Goal: Transaction & Acquisition: Purchase product/service

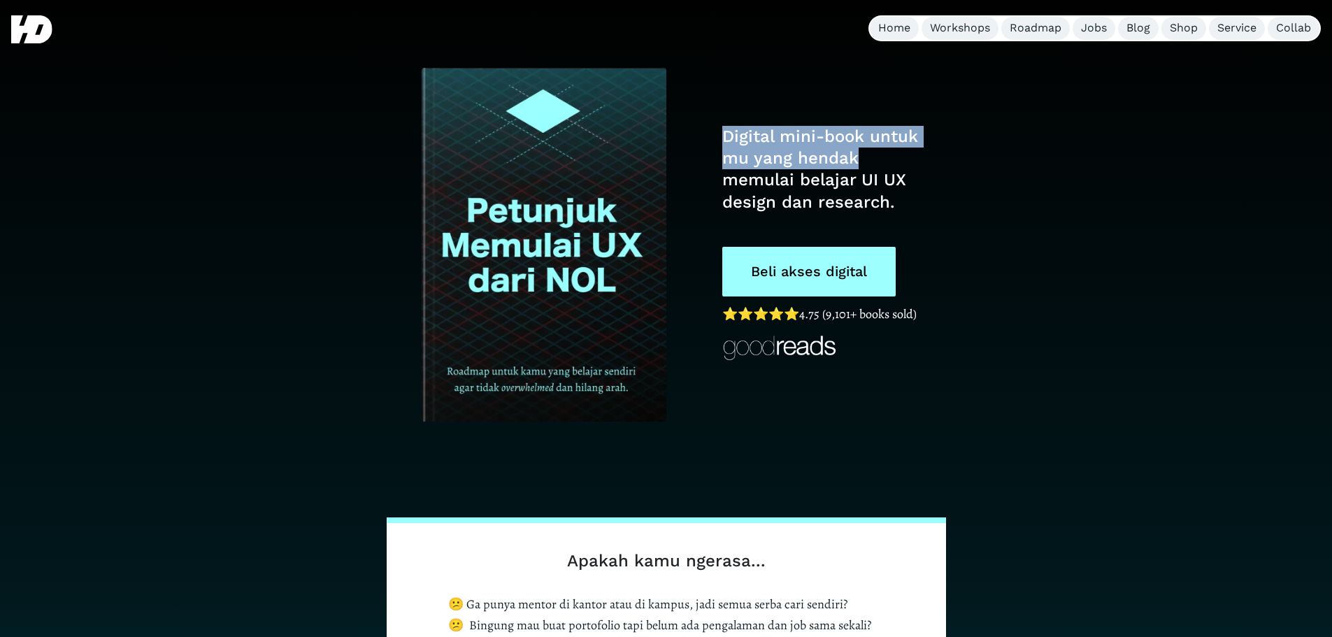
drag, startPoint x: 726, startPoint y: 138, endPoint x: 874, endPoint y: 163, distance: 150.3
click at [874, 163] on h1 "Digital mini-book untuk mu yang hendak memulai belajar UI UX design dan researc…" at bounding box center [823, 169] width 202 height 87
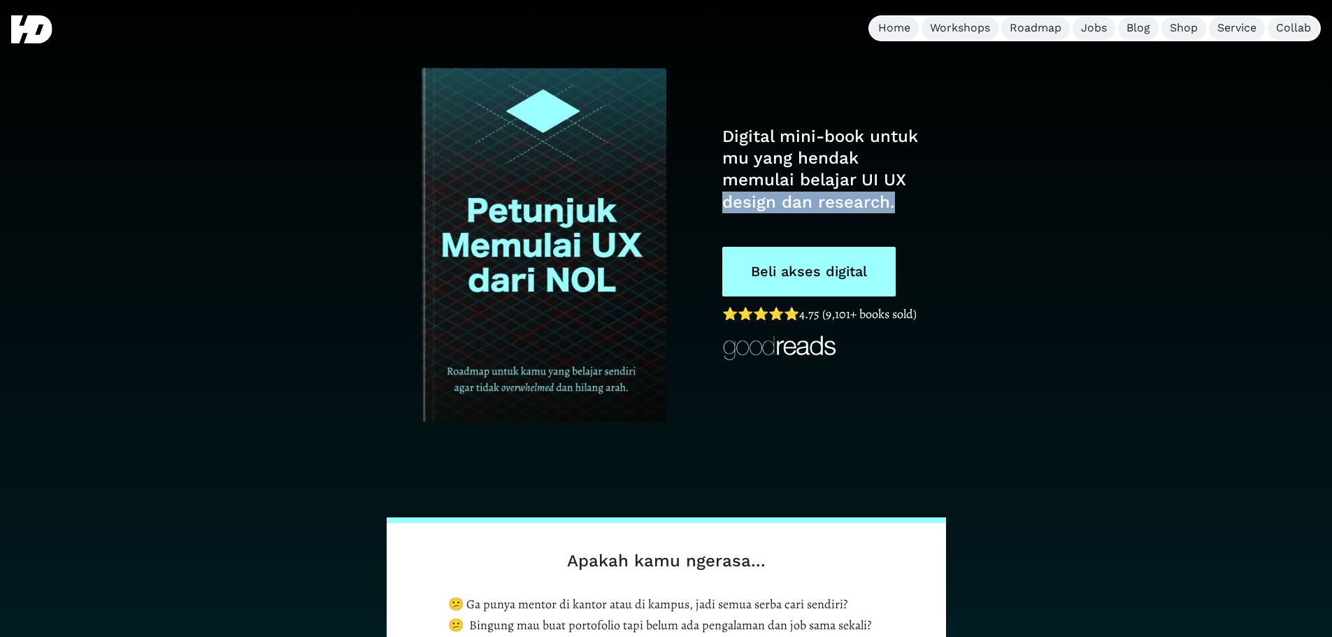
drag, startPoint x: 740, startPoint y: 201, endPoint x: 903, endPoint y: 200, distance: 163.6
click at [900, 202] on div "Digital mini-book untuk mu yang hendak memulai belajar UI UX design dan researc…" at bounding box center [666, 245] width 657 height 350
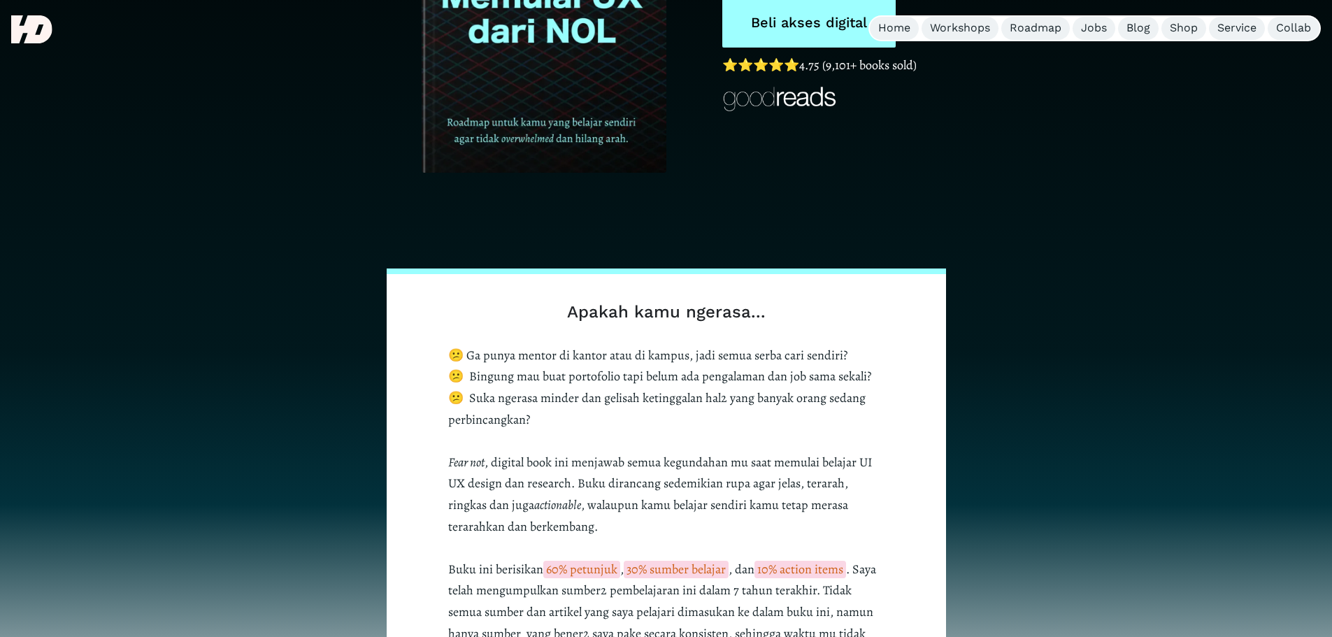
scroll to position [280, 0]
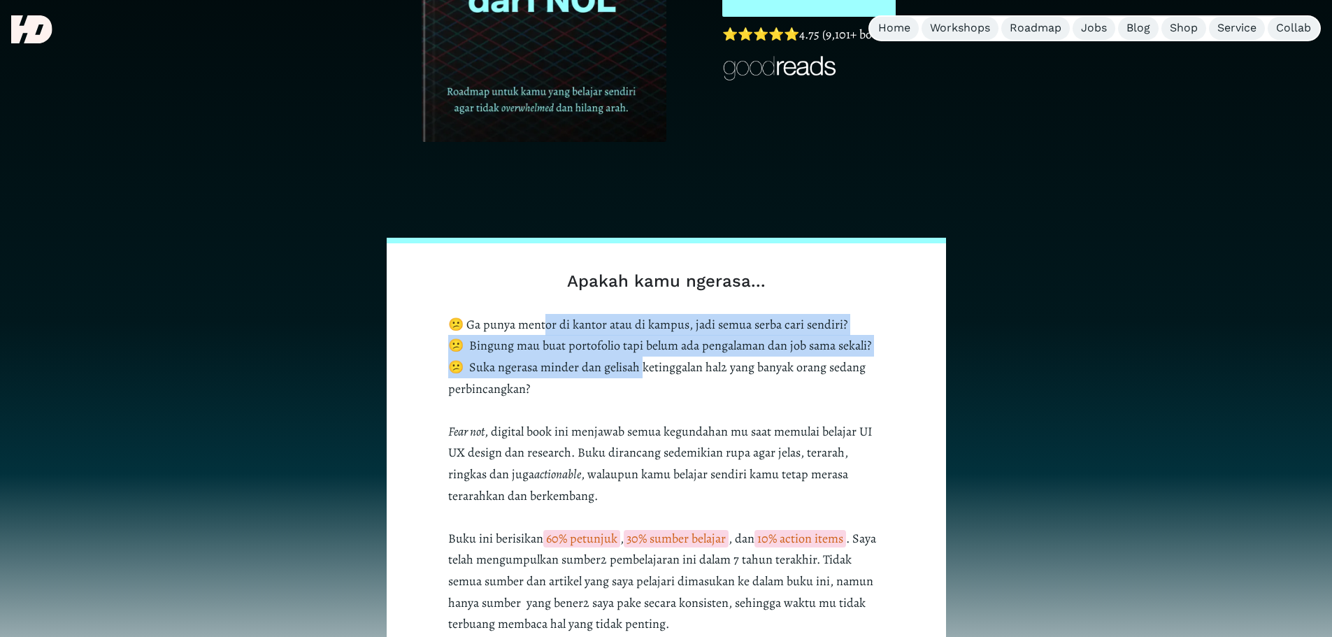
drag, startPoint x: 594, startPoint y: 336, endPoint x: 645, endPoint y: 369, distance: 61.1
click at [645, 369] on p "😕 Ga punya mentor di kantor atau di kampus, jadi semua serba cari sendiri? 😕 Bi…" at bounding box center [666, 474] width 436 height 321
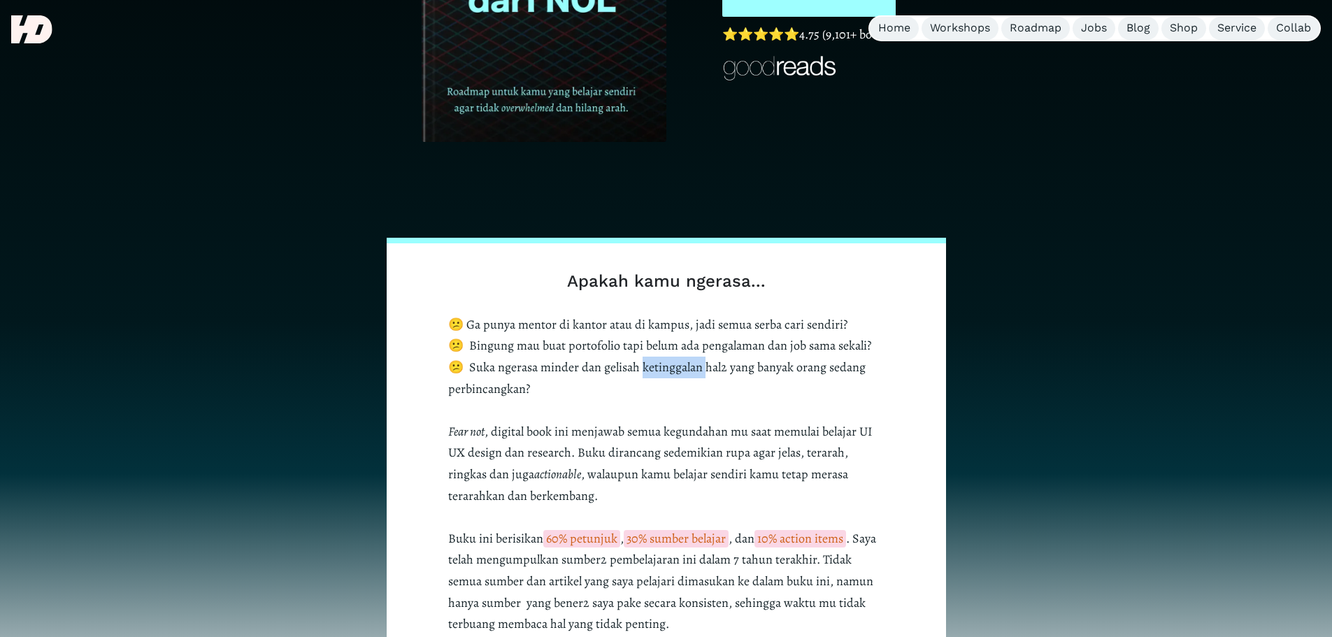
click at [645, 369] on p "😕 Ga punya mentor di kantor atau di kampus, jadi semua serba cari sendiri? 😕 Bi…" at bounding box center [666, 474] width 436 height 321
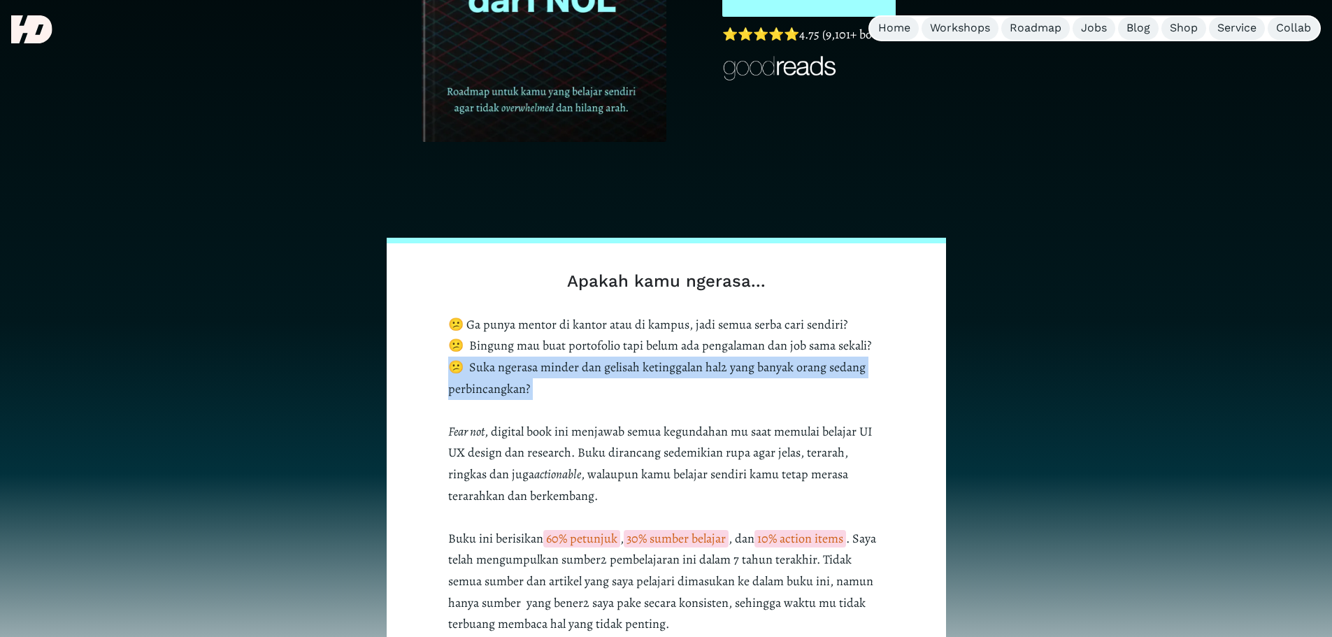
click at [645, 369] on p "😕 Ga punya mentor di kantor atau di kampus, jadi semua serba cari sendiri? 😕 Bi…" at bounding box center [666, 474] width 436 height 321
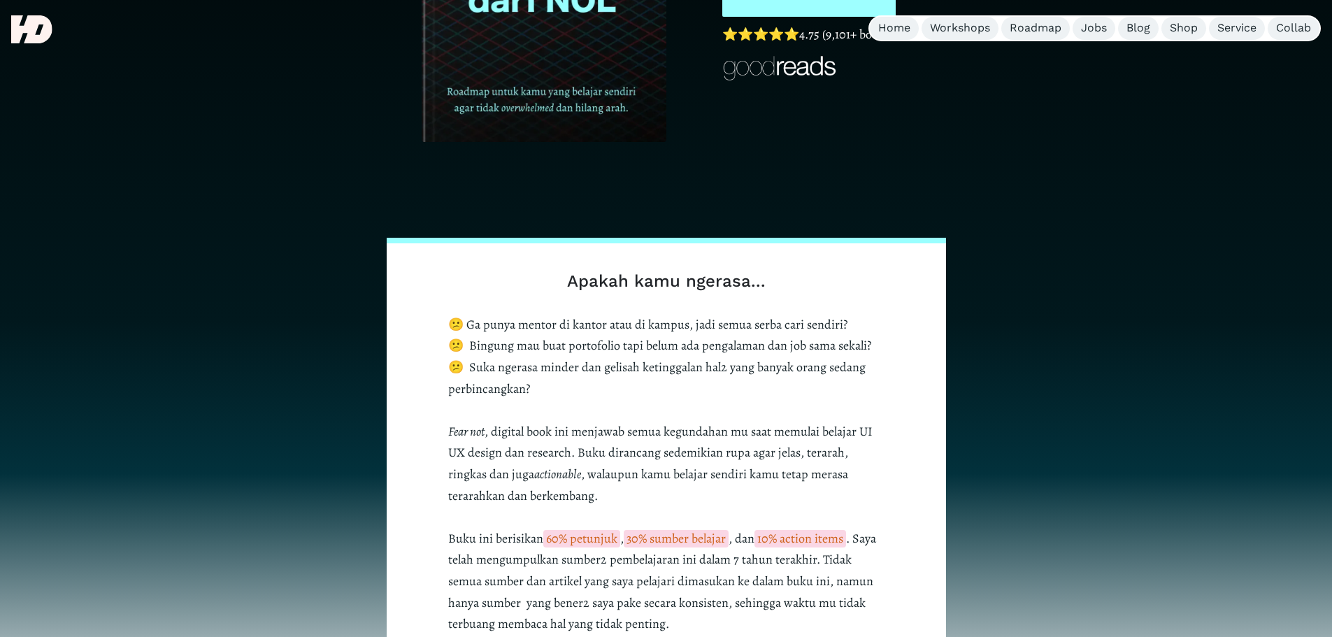
click at [598, 343] on p "😕 Ga punya mentor di kantor atau di kampus, jadi semua serba cari sendiri? 😕 Bi…" at bounding box center [666, 474] width 436 height 321
click at [493, 369] on p "😕 Ga punya mentor di kantor atau di kampus, jadi semua serba cari sendiri? 😕 Bi…" at bounding box center [666, 474] width 436 height 321
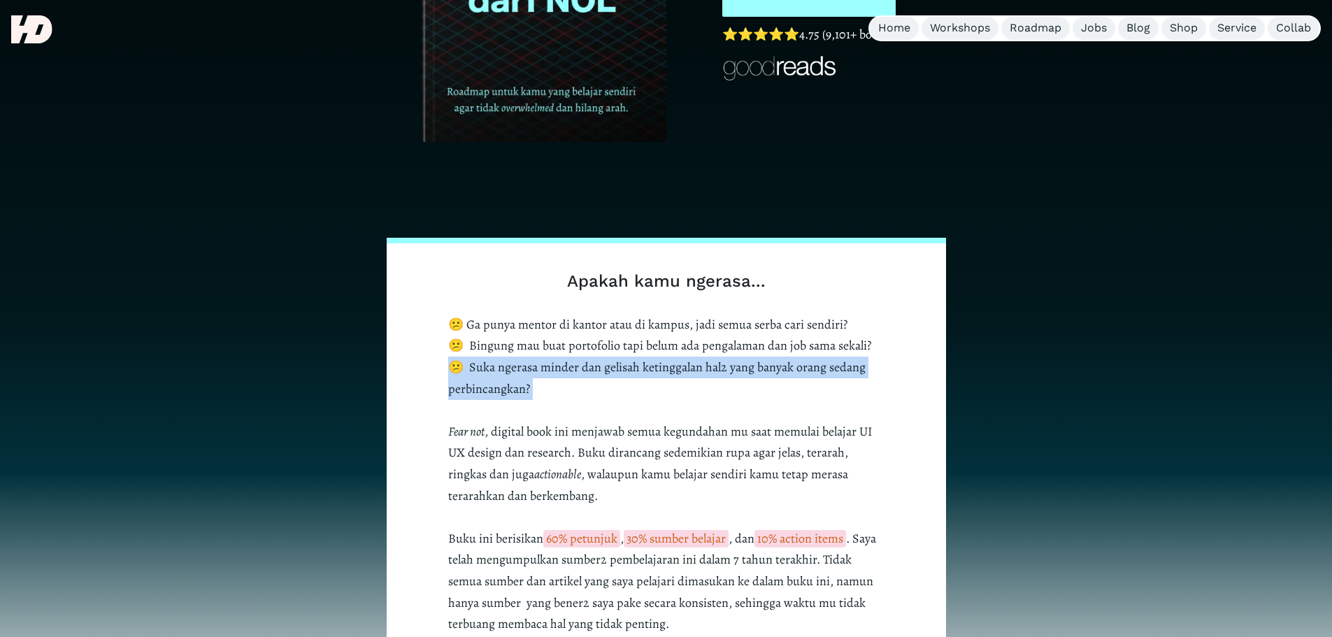
click at [493, 369] on p "😕 Ga punya mentor di kantor atau di kampus, jadi semua serba cari sendiri? 😕 Bi…" at bounding box center [666, 474] width 436 height 321
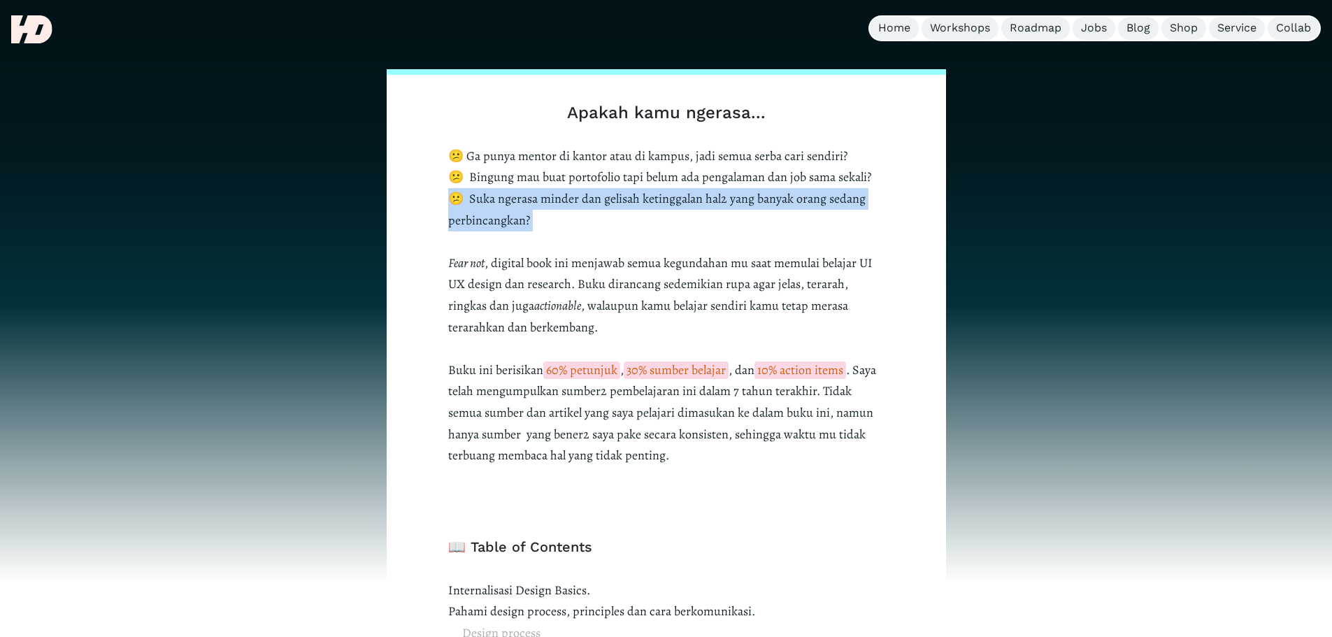
scroll to position [466, 0]
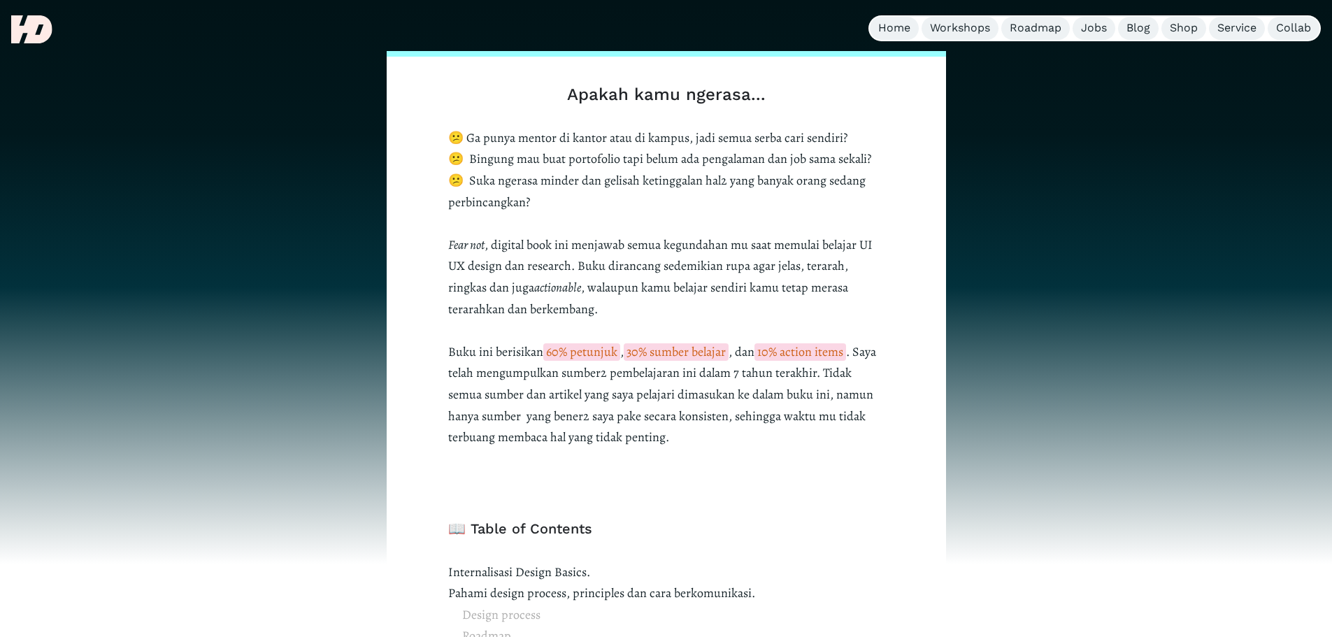
click at [497, 247] on p "😕 Ga punya mentor di kantor atau di kampus, jadi semua serba cari sendiri? 😕 Bi…" at bounding box center [666, 287] width 436 height 321
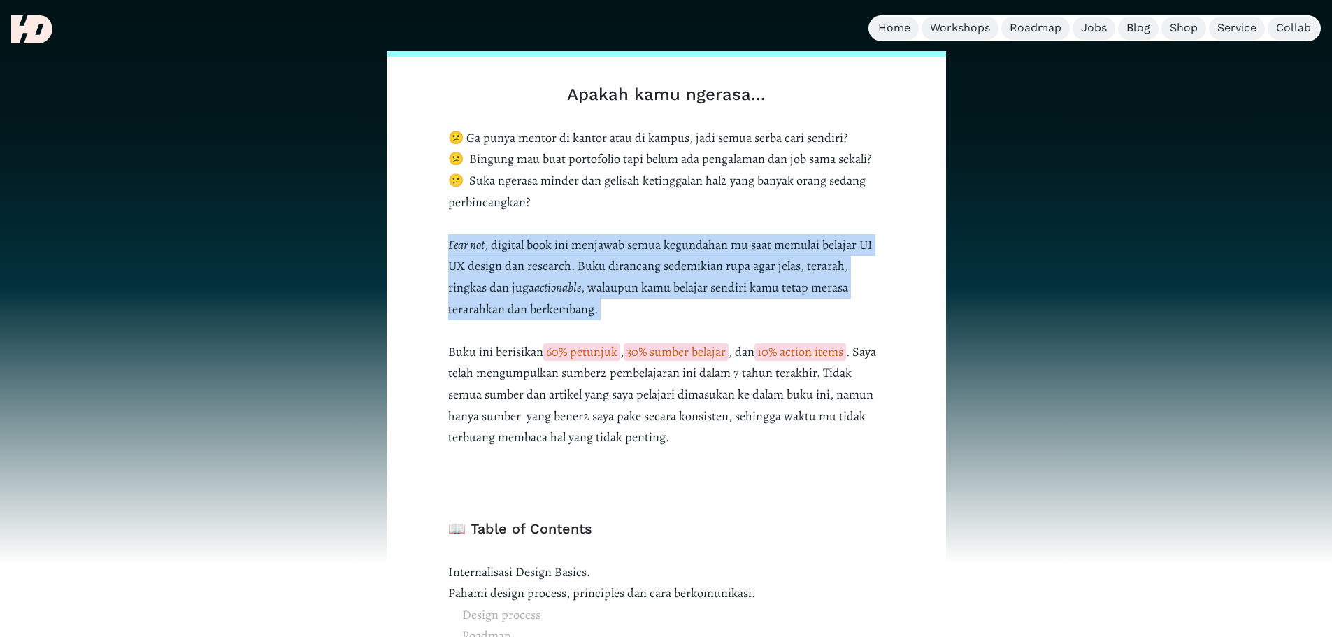
click at [497, 247] on p "😕 Ga punya mentor di kantor atau di kampus, jadi semua serba cari sendiri? 😕 Bi…" at bounding box center [666, 287] width 436 height 321
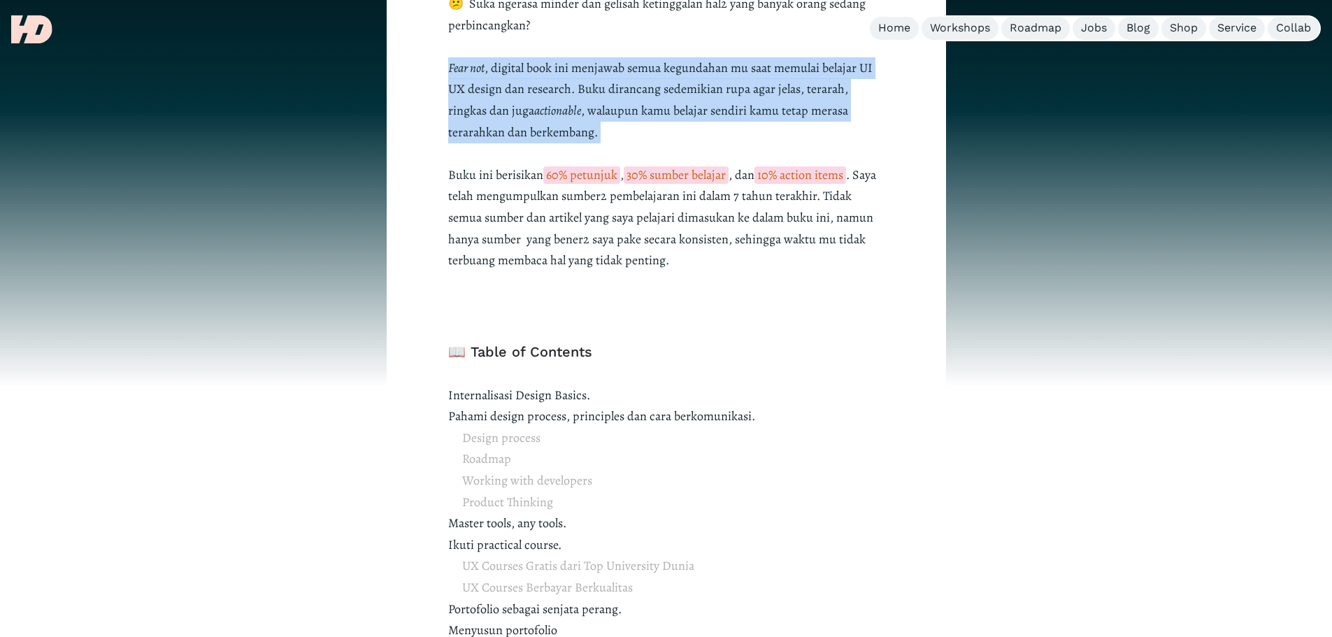
scroll to position [652, 0]
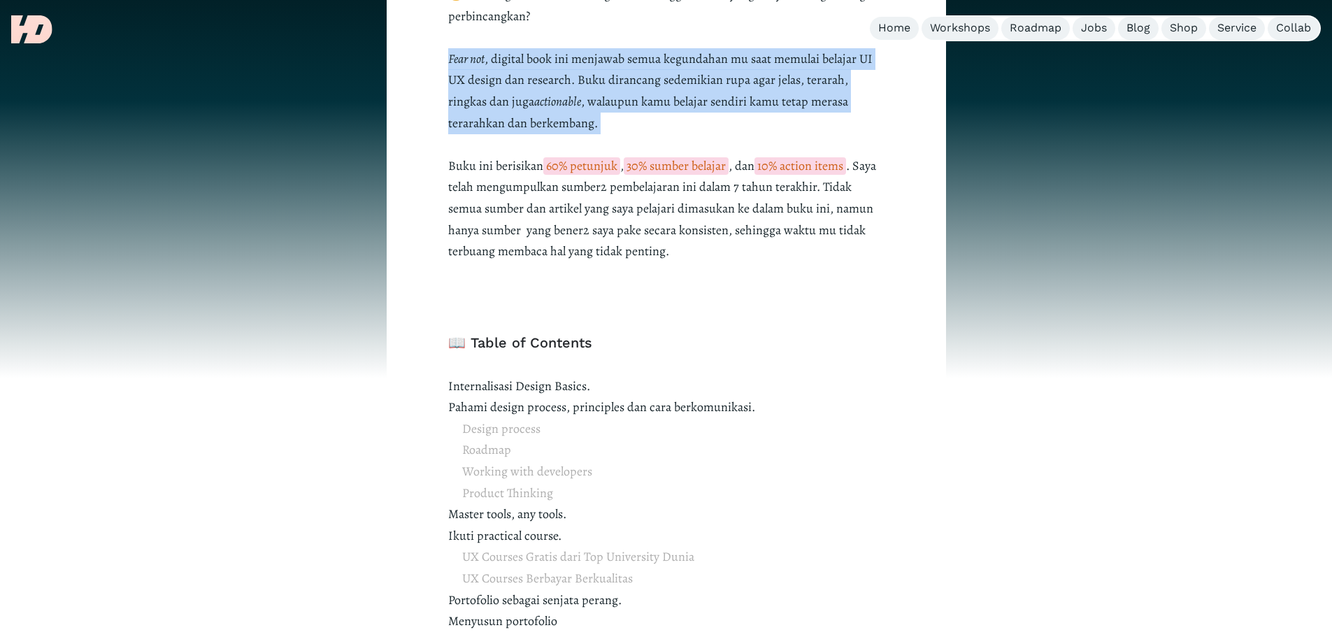
click at [505, 59] on p "😕 Ga punya mentor di kantor atau di kampus, jadi semua serba cari sendiri? 😕 Bi…" at bounding box center [666, 101] width 436 height 321
drag, startPoint x: 489, startPoint y: 58, endPoint x: 681, endPoint y: 120, distance: 201.4
click at [681, 120] on p "😕 Ga punya mentor di kantor atau di kampus, jadi semua serba cari sendiri? 😕 Bi…" at bounding box center [666, 101] width 436 height 321
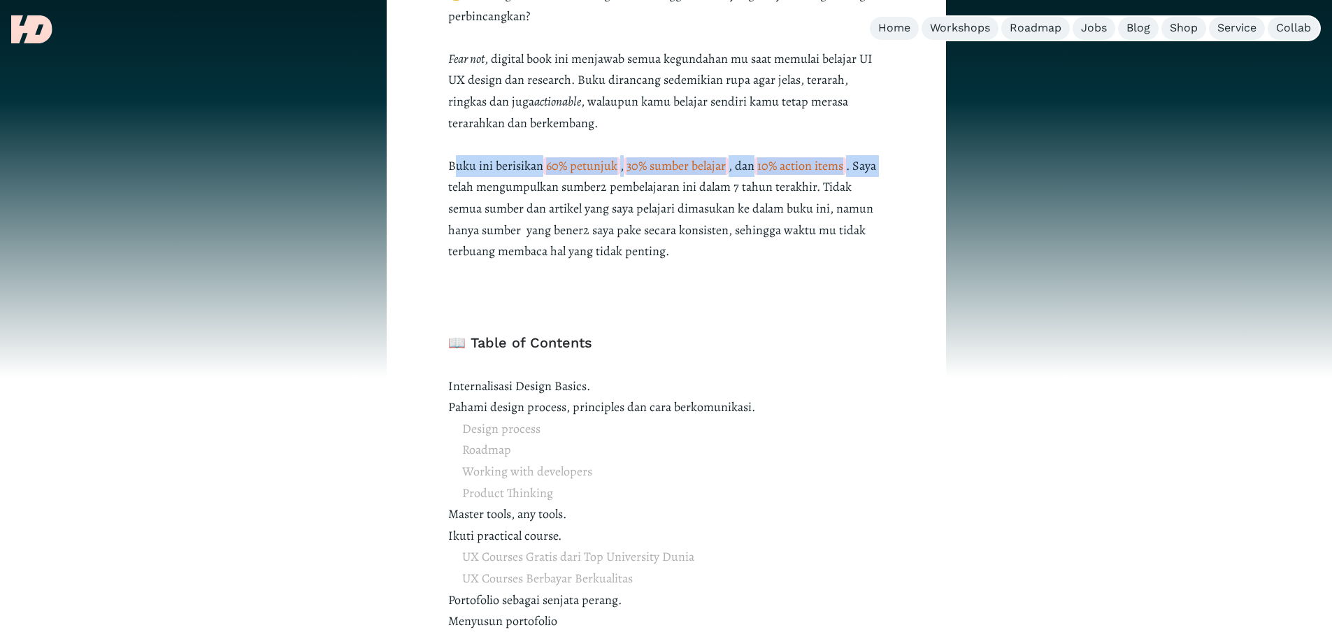
drag, startPoint x: 459, startPoint y: 156, endPoint x: 918, endPoint y: 171, distance: 459.6
click at [918, 171] on div "Apakah kamu ngerasa... 😕 Ga punya mentor di kantor atau di kampus, jadi semua s…" at bounding box center [666, 361] width 559 height 993
drag, startPoint x: 442, startPoint y: 192, endPoint x: 684, endPoint y: 250, distance: 248.8
click at [681, 253] on div "Apakah kamu ngerasa... 😕 Ga punya mentor di kantor atau di kampus, jadi semua s…" at bounding box center [666, 361] width 559 height 993
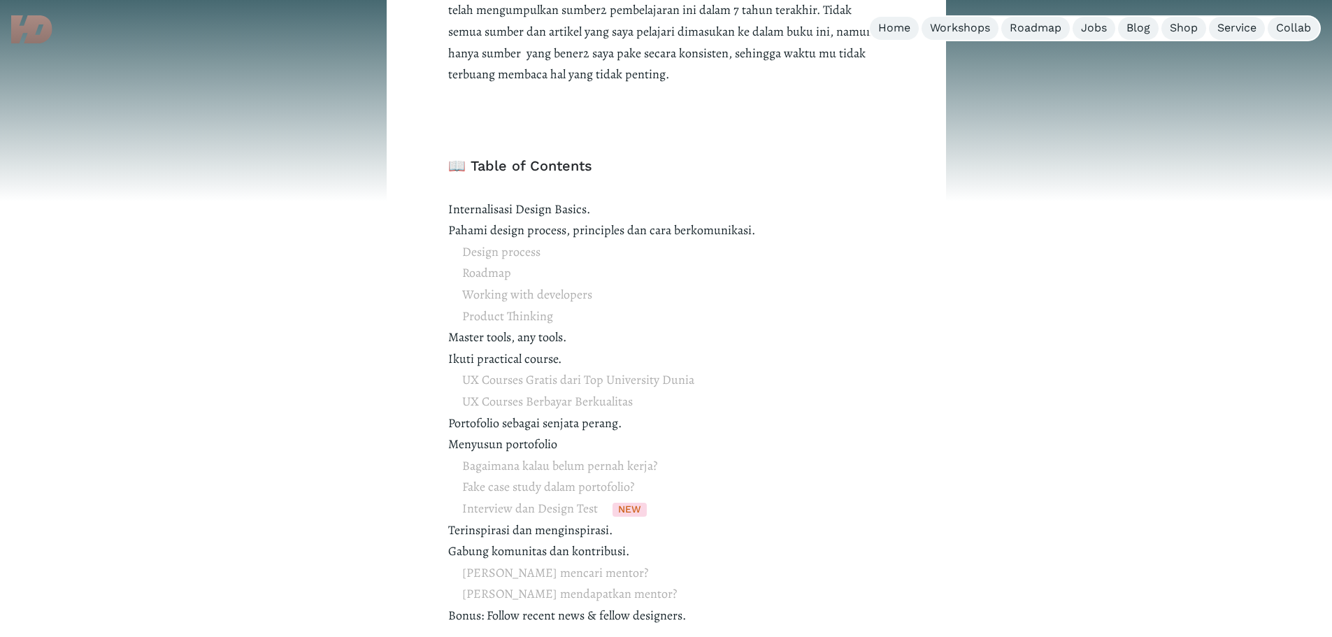
scroll to position [839, 0]
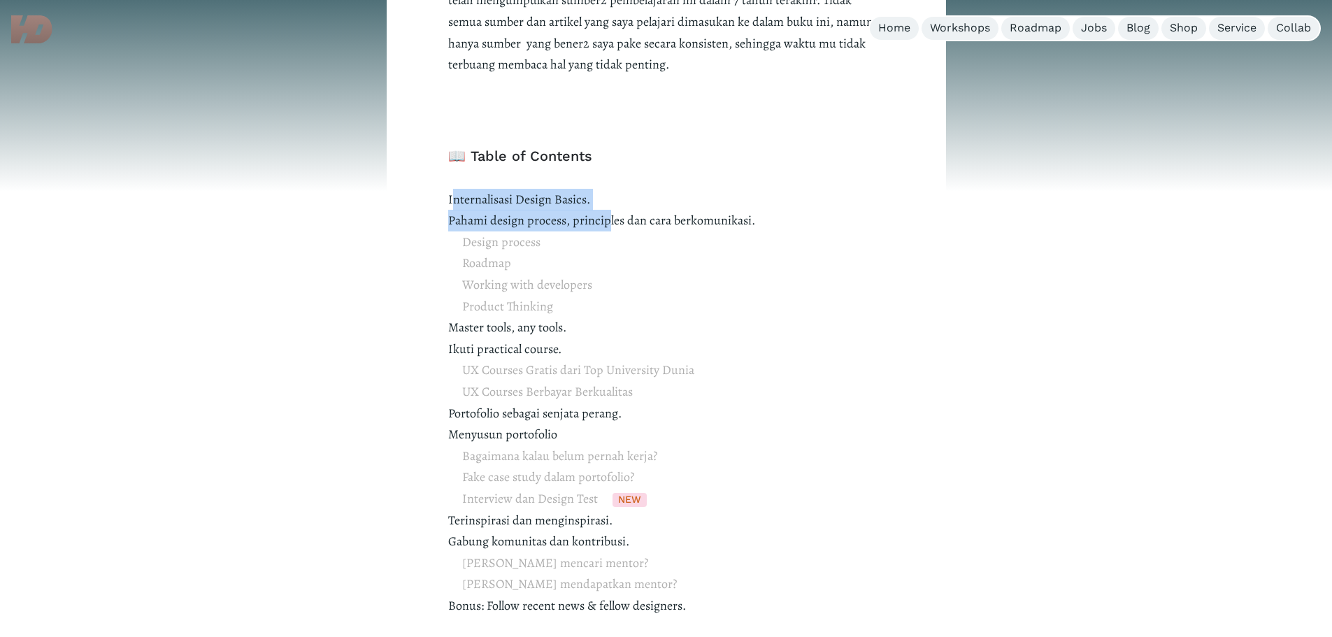
drag, startPoint x: 484, startPoint y: 208, endPoint x: 608, endPoint y: 213, distance: 124.5
click at [608, 213] on p "Internalisasi Design Basics. Pahami design process, principles dan cara berkomu…" at bounding box center [666, 413] width 436 height 449
click at [605, 206] on p "Internalisasi Design Basics. Pahami design process, principles dan cara berkomu…" at bounding box center [666, 413] width 436 height 449
drag, startPoint x: 413, startPoint y: 201, endPoint x: 607, endPoint y: 201, distance: 193.7
click at [622, 201] on div "Apakah kamu ngerasa... 😕 Ga punya mentor di kantor atau di kampus, jadi semua s…" at bounding box center [666, 174] width 559 height 993
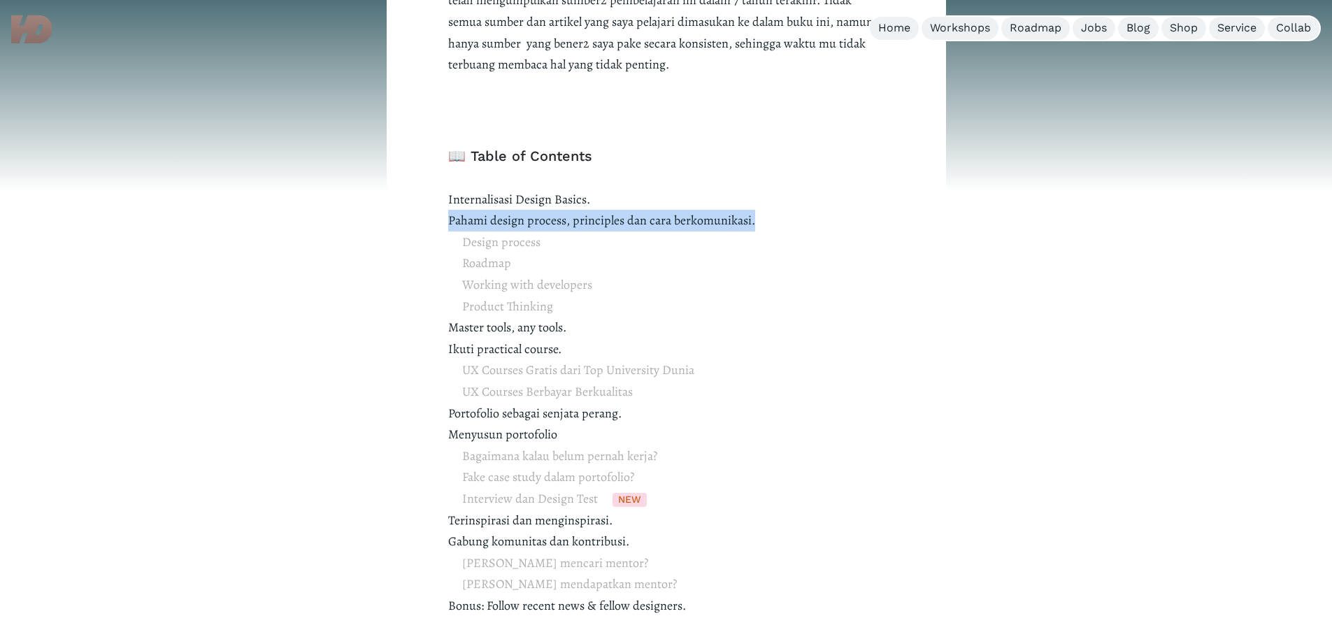
drag, startPoint x: 496, startPoint y: 222, endPoint x: 760, endPoint y: 214, distance: 263.7
click at [760, 214] on div "Apakah kamu ngerasa... 😕 Ga punya mentor di kantor atau di kampus, jadi semua s…" at bounding box center [666, 174] width 559 height 993
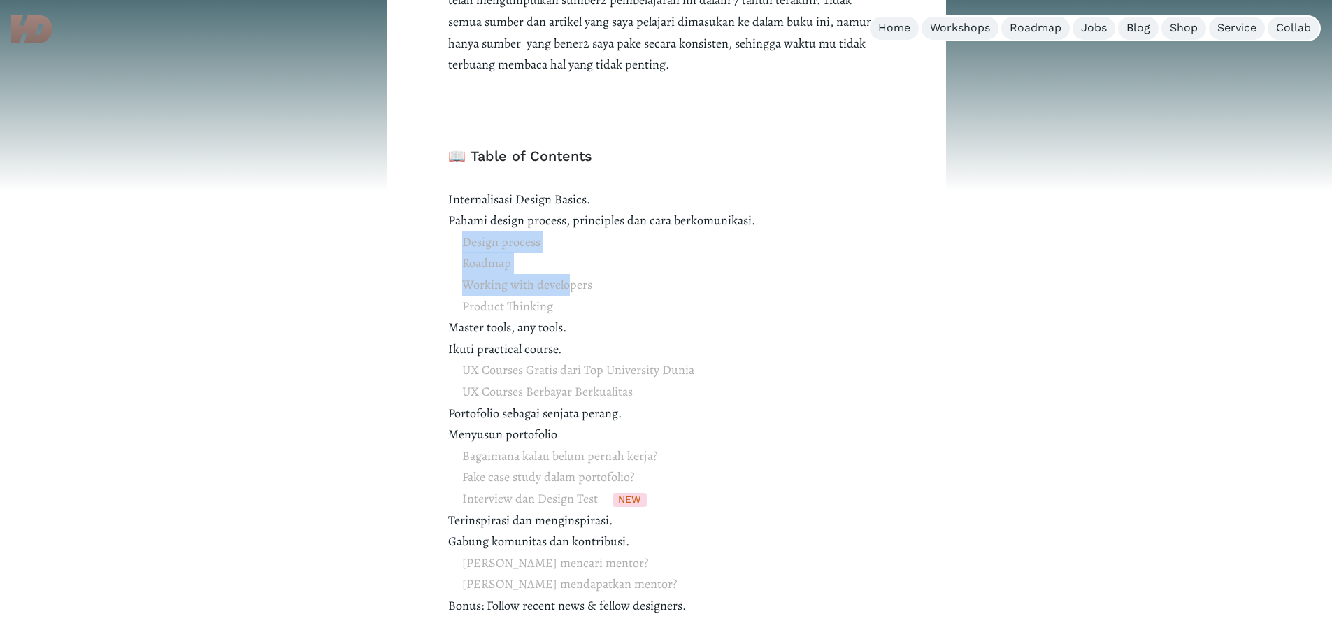
drag, startPoint x: 467, startPoint y: 291, endPoint x: 566, endPoint y: 286, distance: 99.4
click at [566, 286] on p "Internalisasi Design Basics. Pahami design process, principles dan cara berkomu…" at bounding box center [666, 413] width 436 height 449
drag, startPoint x: 470, startPoint y: 310, endPoint x: 557, endPoint y: 317, distance: 87.7
click at [557, 317] on p "Internalisasi Design Basics. Pahami design process, principles dan cara berkomu…" at bounding box center [666, 413] width 436 height 449
drag, startPoint x: 429, startPoint y: 341, endPoint x: 545, endPoint y: 333, distance: 117.0
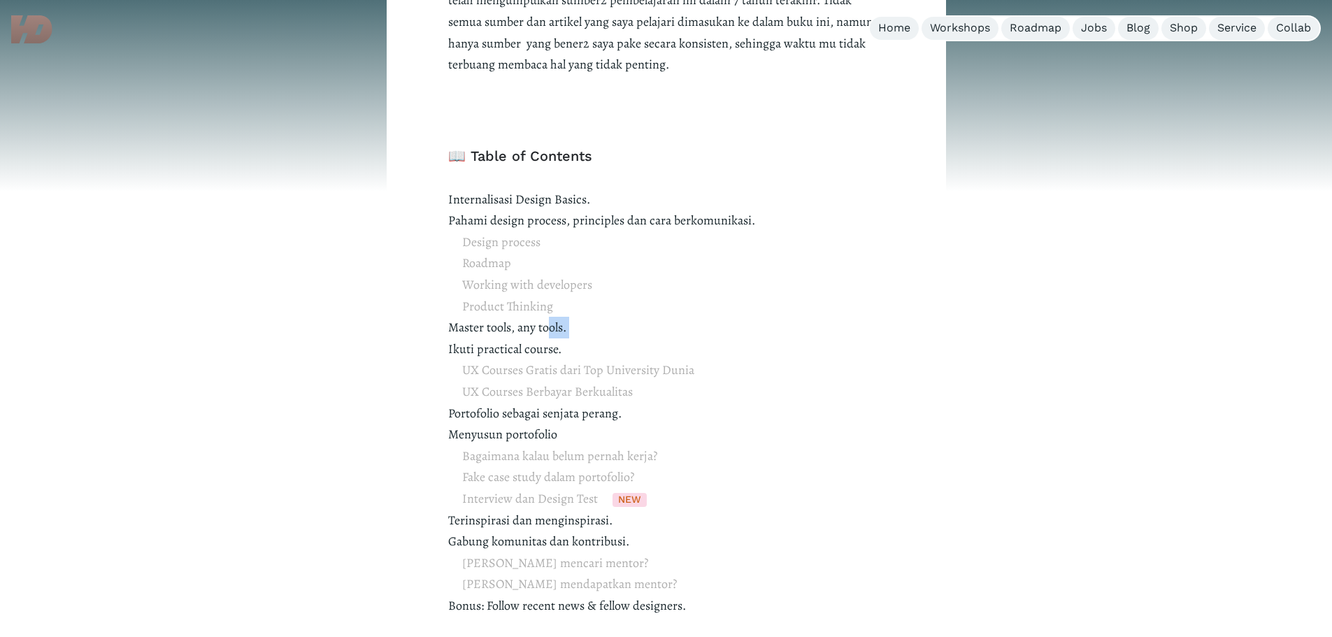
click at [545, 333] on div "Apakah kamu ngerasa... 😕 Ga punya mentor di kantor atau di kampus, jadi semua s…" at bounding box center [666, 174] width 559 height 993
drag, startPoint x: 456, startPoint y: 344, endPoint x: 570, endPoint y: 345, distance: 114.7
click at [570, 345] on p "Internalisasi Design Basics. Pahami design process, principles dan cara berkomu…" at bounding box center [666, 413] width 436 height 449
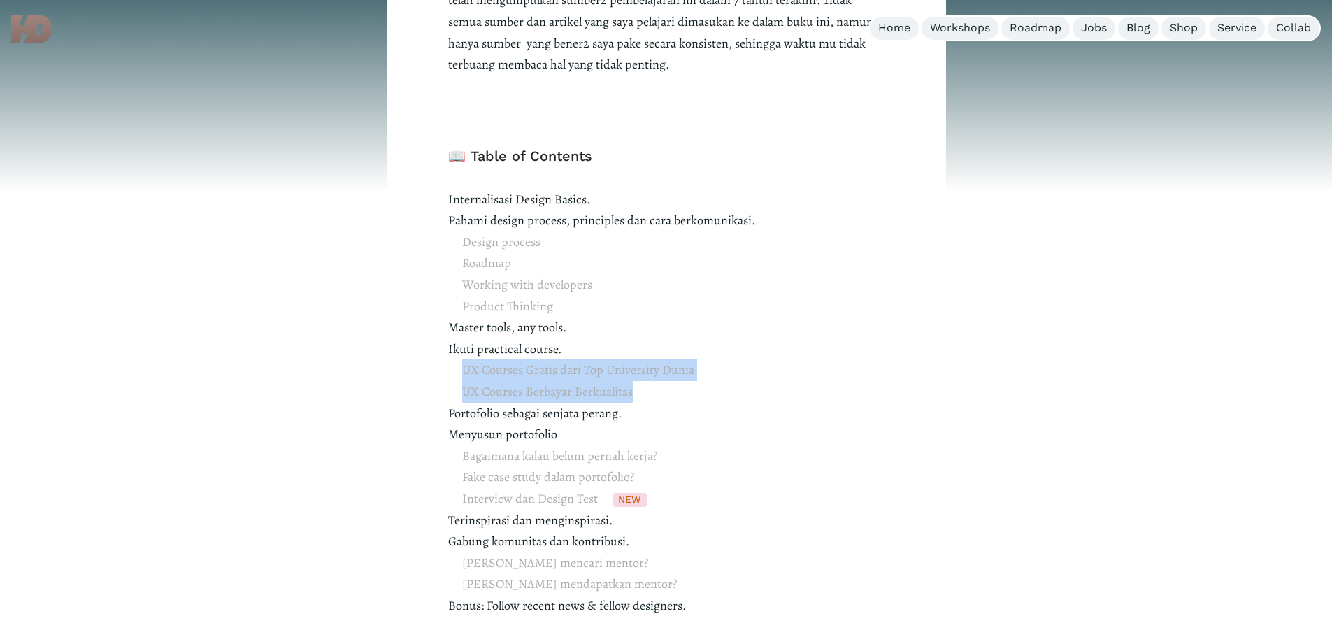
drag, startPoint x: 503, startPoint y: 373, endPoint x: 668, endPoint y: 371, distance: 164.3
click at [696, 366] on p "Internalisasi Design Basics. Pahami design process, principles dan cara berkomu…" at bounding box center [666, 413] width 436 height 449
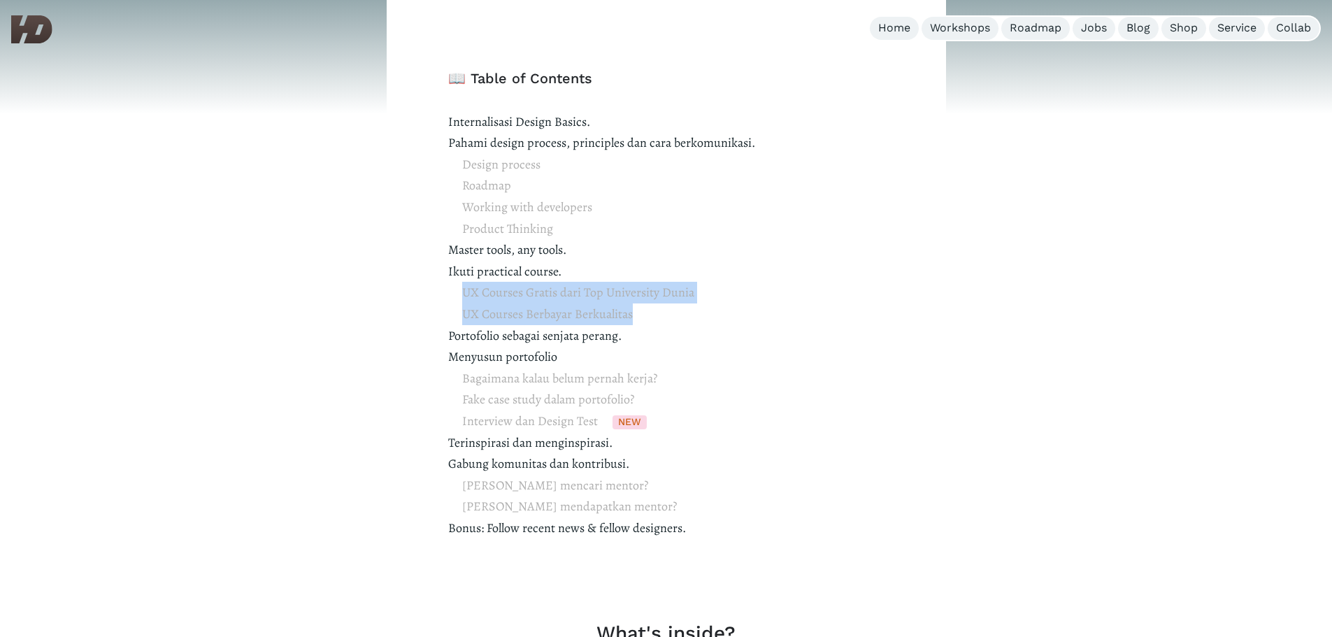
scroll to position [1026, 0]
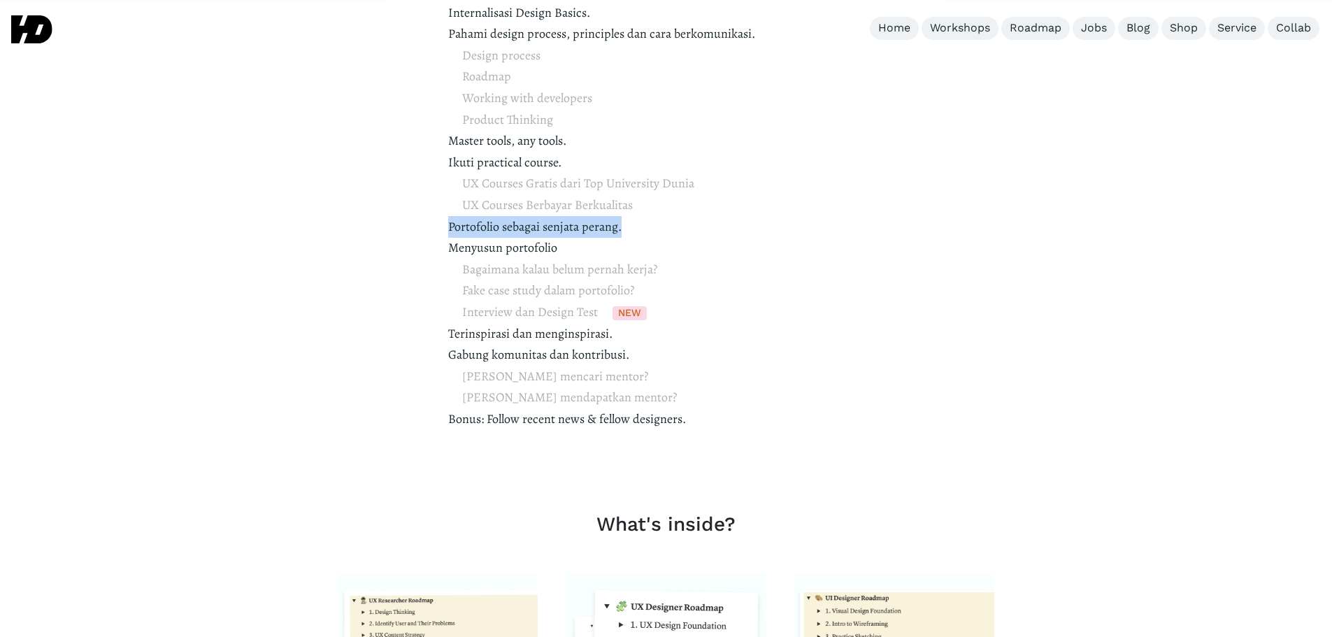
drag, startPoint x: 441, startPoint y: 231, endPoint x: 675, endPoint y: 227, distance: 233.6
drag, startPoint x: 510, startPoint y: 252, endPoint x: 554, endPoint y: 257, distance: 44.3
click at [554, 257] on p "Internalisasi Design Basics. Pahami design process, principles dan cara berkomu…" at bounding box center [666, 226] width 436 height 449
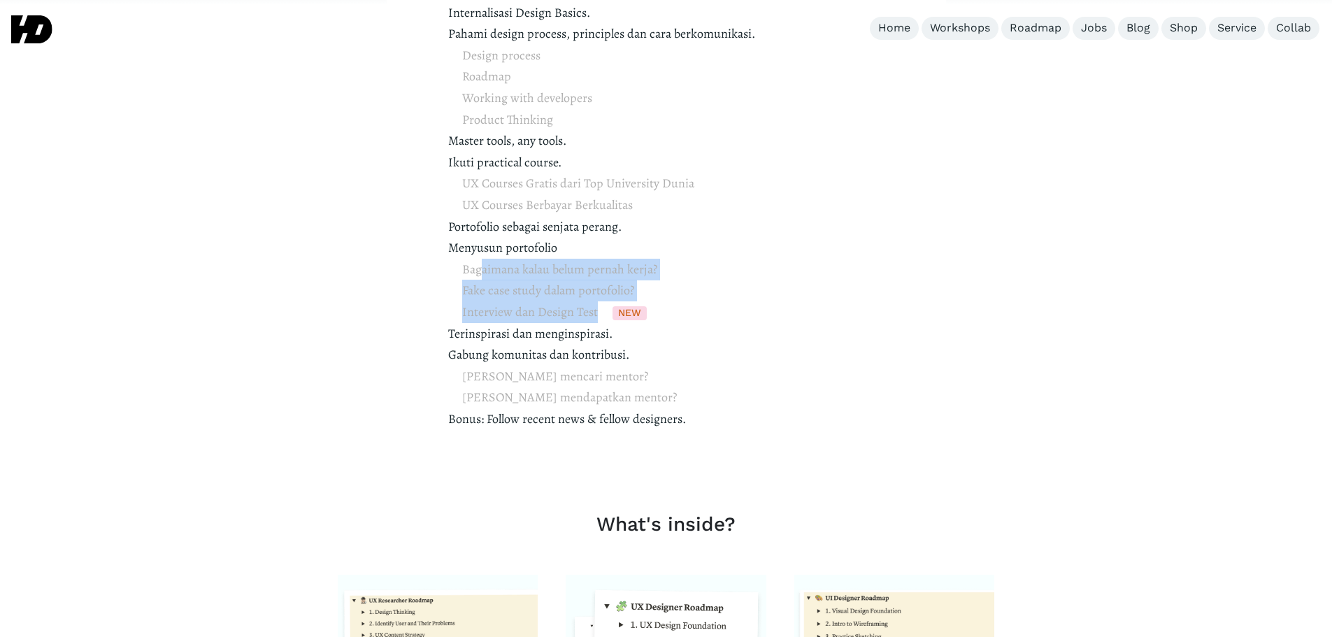
drag, startPoint x: 576, startPoint y: 273, endPoint x: 663, endPoint y: 273, distance: 86.7
click at [663, 273] on p "Internalisasi Design Basics. Pahami design process, principles dan cara berkomu…" at bounding box center [666, 226] width 436 height 449
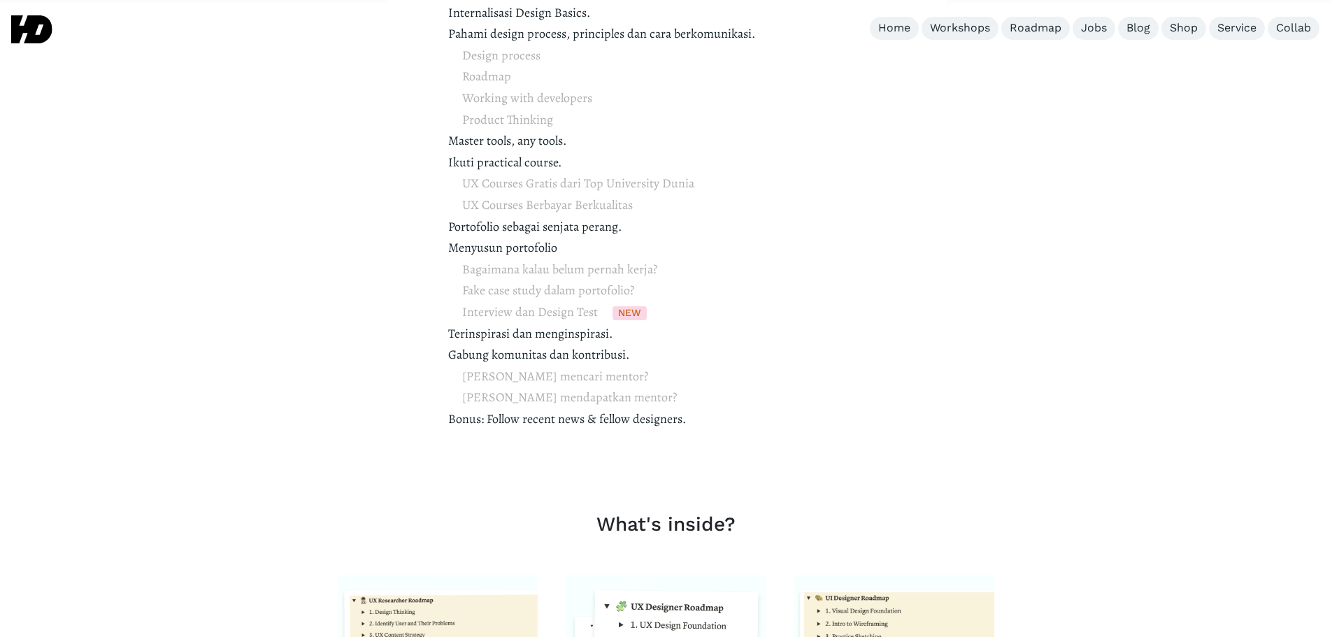
click at [450, 308] on p "Internalisasi Design Basics. Pahami design process, principles dan cara berkomu…" at bounding box center [666, 226] width 436 height 449
drag, startPoint x: 454, startPoint y: 292, endPoint x: 654, endPoint y: 288, distance: 200.0
click at [654, 288] on p "Internalisasi Design Basics. Pahami design process, principles dan cara berkomu…" at bounding box center [666, 226] width 436 height 449
drag, startPoint x: 498, startPoint y: 314, endPoint x: 596, endPoint y: 299, distance: 99.7
click at [596, 299] on p "Internalisasi Design Basics. Pahami design process, principles dan cara berkomu…" at bounding box center [666, 226] width 436 height 449
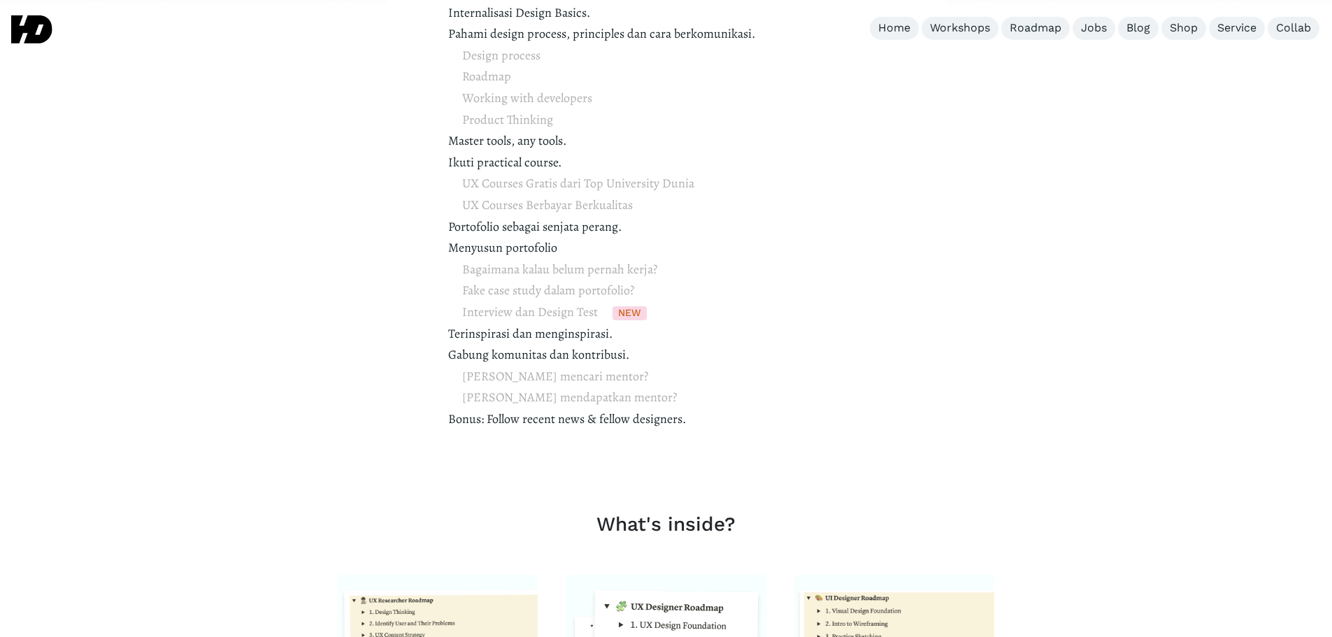
drag, startPoint x: 592, startPoint y: 307, endPoint x: 587, endPoint y: 313, distance: 7.4
click at [591, 308] on span "Bagaimana kalau belum pernah kerja? Fake case study dalam portofolio? Interview…" at bounding box center [559, 291] width 195 height 64
drag, startPoint x: 447, startPoint y: 332, endPoint x: 625, endPoint y: 329, distance: 178.3
drag, startPoint x: 407, startPoint y: 357, endPoint x: 644, endPoint y: 359, distance: 237.0
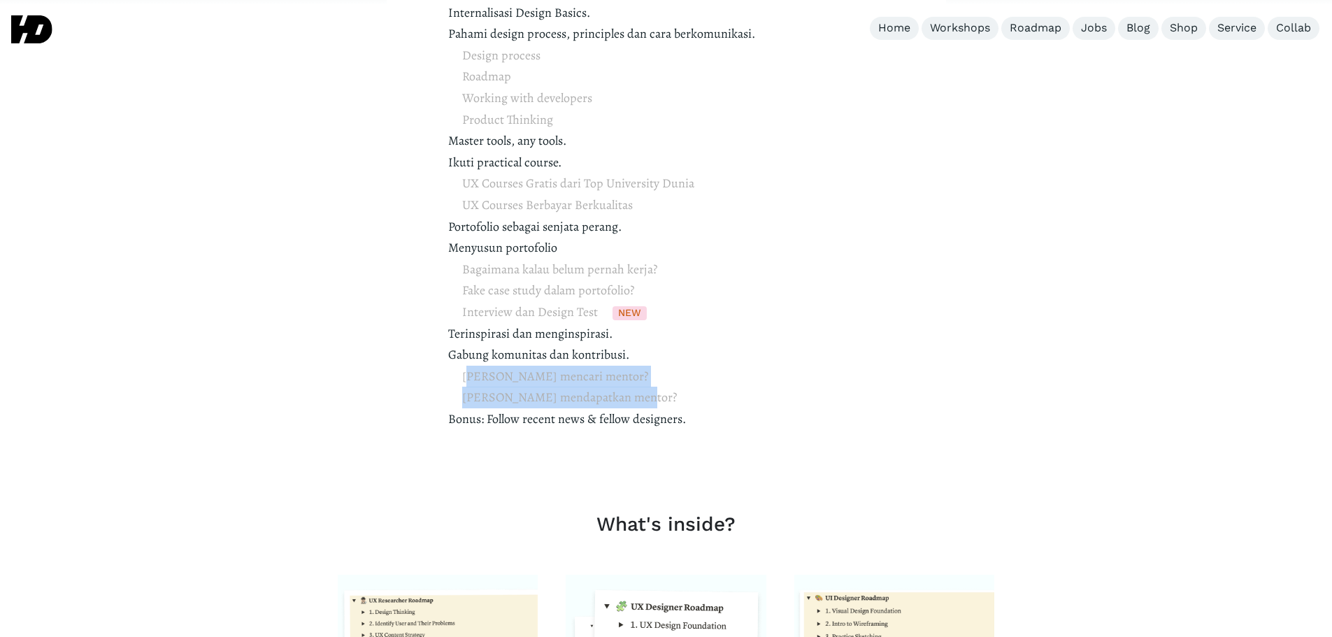
drag, startPoint x: 470, startPoint y: 374, endPoint x: 552, endPoint y: 391, distance: 84.2
click at [651, 387] on p "Internalisasi Design Basics. Pahami design process, principles dan cara berkomu…" at bounding box center [666, 226] width 436 height 449
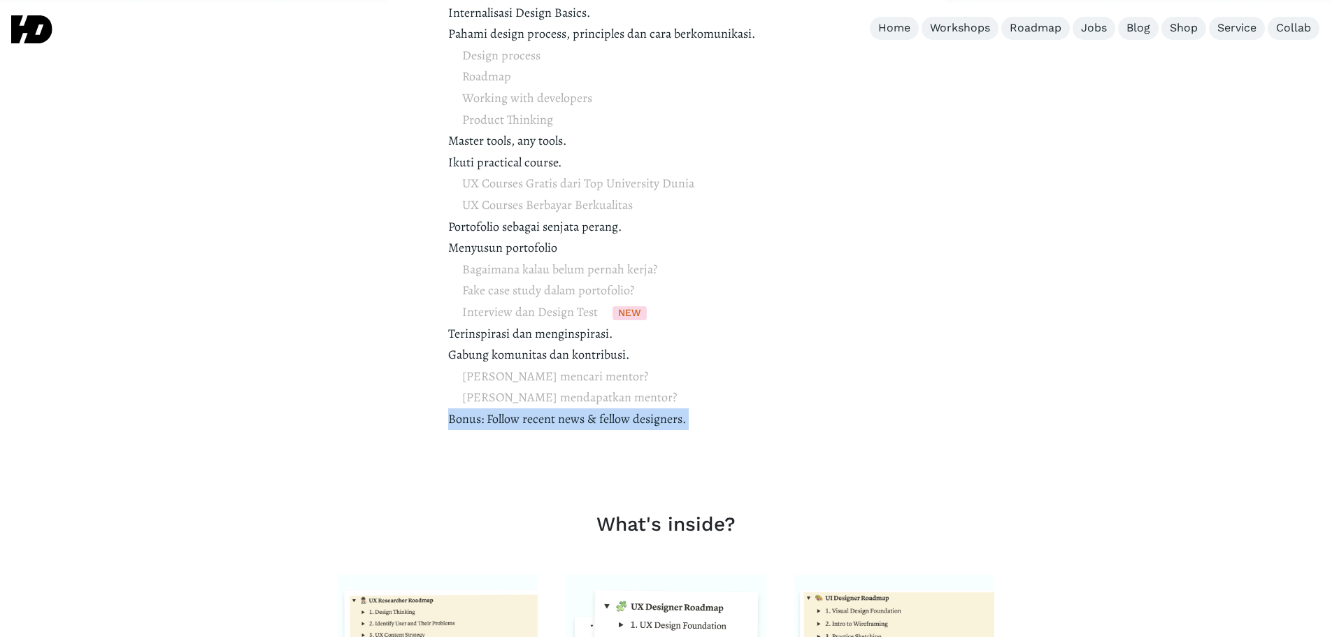
drag, startPoint x: 447, startPoint y: 419, endPoint x: 705, endPoint y: 419, distance: 258.0
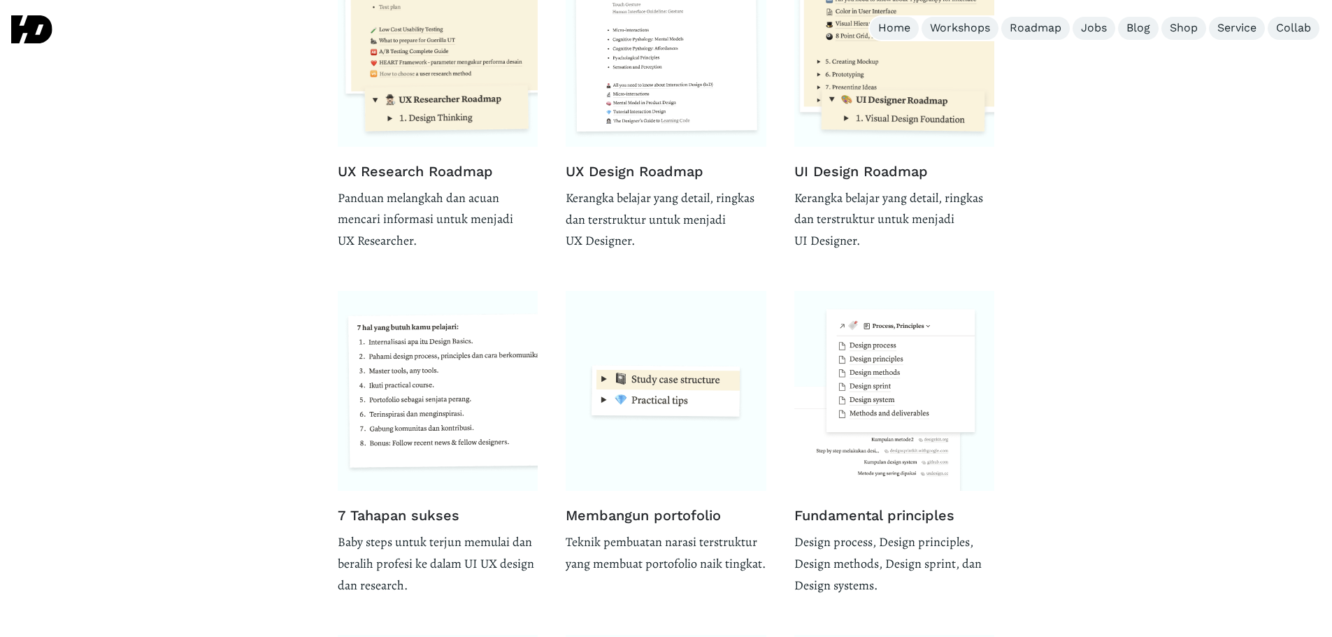
scroll to position [1865, 0]
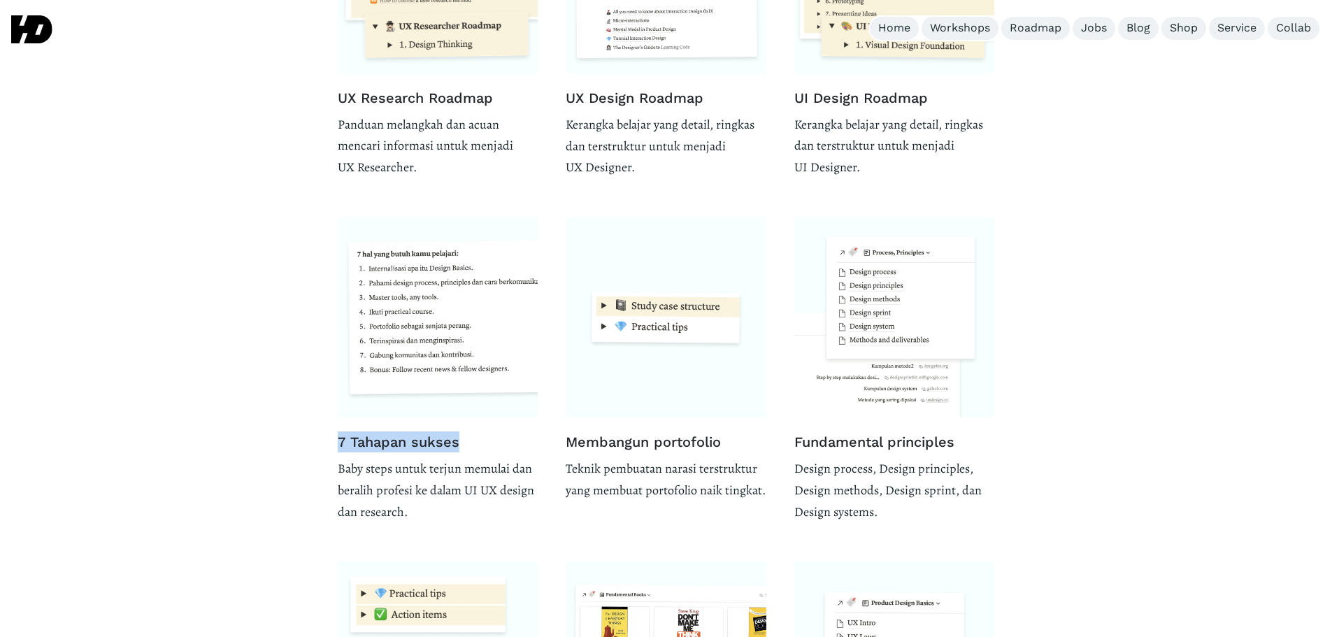
drag, startPoint x: 336, startPoint y: 445, endPoint x: 481, endPoint y: 450, distance: 145.5
click at [481, 450] on div "What's inside? UX Research Roadmap Panduan melangkah dan acuan mencari informas…" at bounding box center [666, 278] width 1332 height 1209
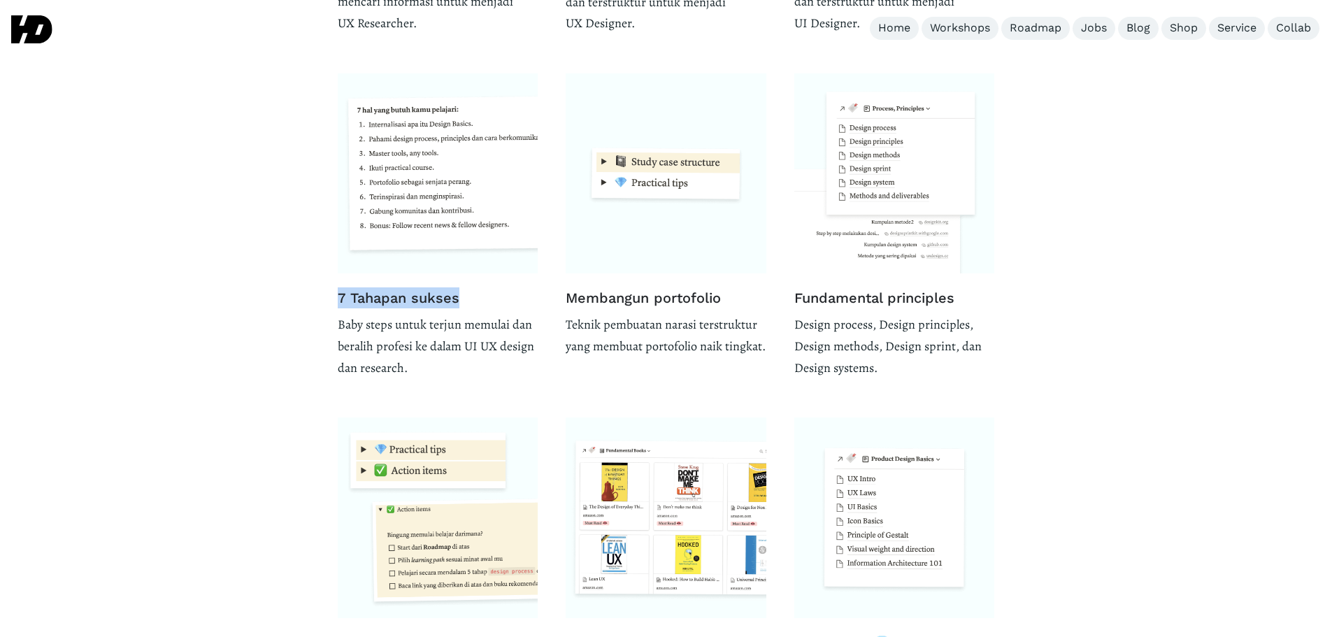
scroll to position [2051, 0]
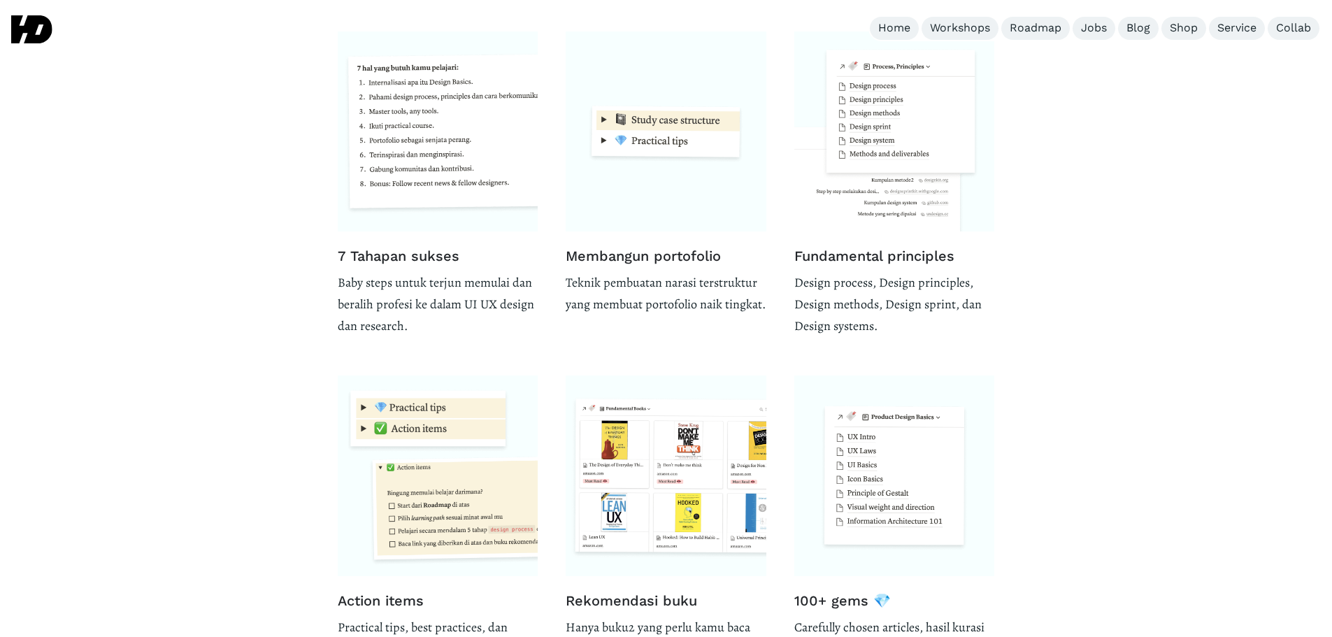
click at [410, 291] on p "Baby steps untuk terjun memulai dan beralih profesi ke dalam UI UX design dan r…" at bounding box center [438, 304] width 201 height 64
drag, startPoint x: 342, startPoint y: 282, endPoint x: 426, endPoint y: 307, distance: 88.3
click at [426, 307] on p "Baby steps untuk terjun memulai dan beralih profesi ke dalam UI UX design dan r…" at bounding box center [438, 304] width 201 height 64
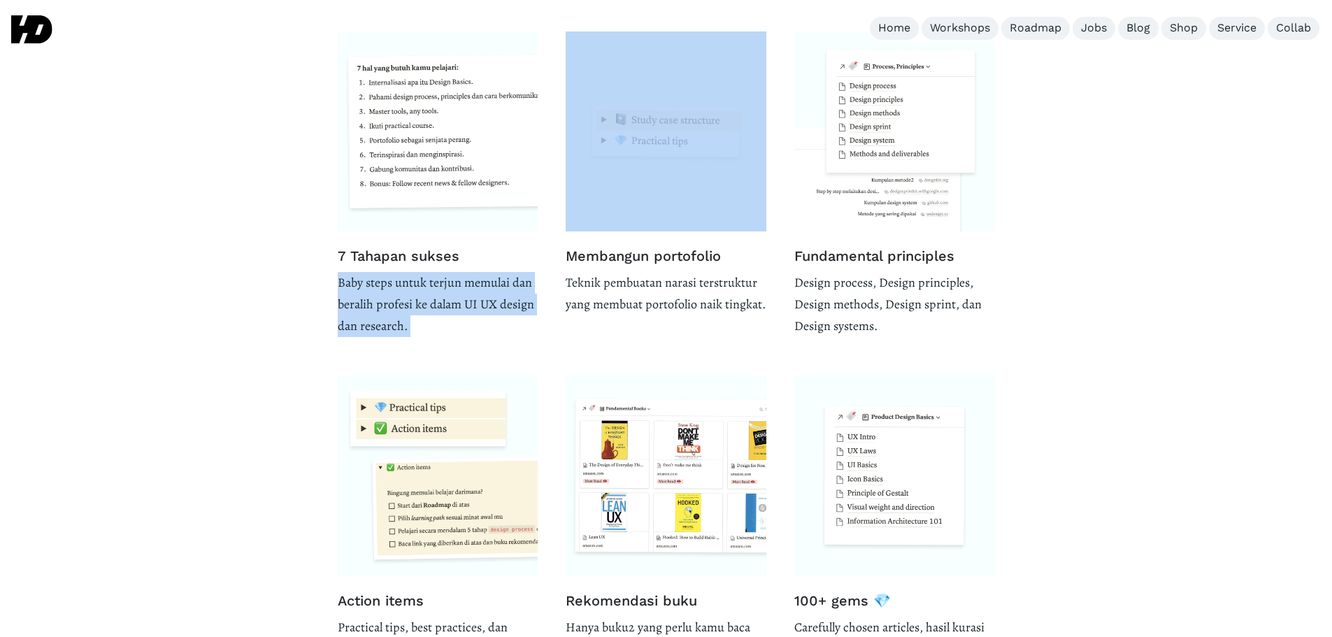
click at [426, 307] on p "Baby steps untuk terjun memulai dan beralih profesi ke dalam UI UX design dan r…" at bounding box center [438, 304] width 201 height 64
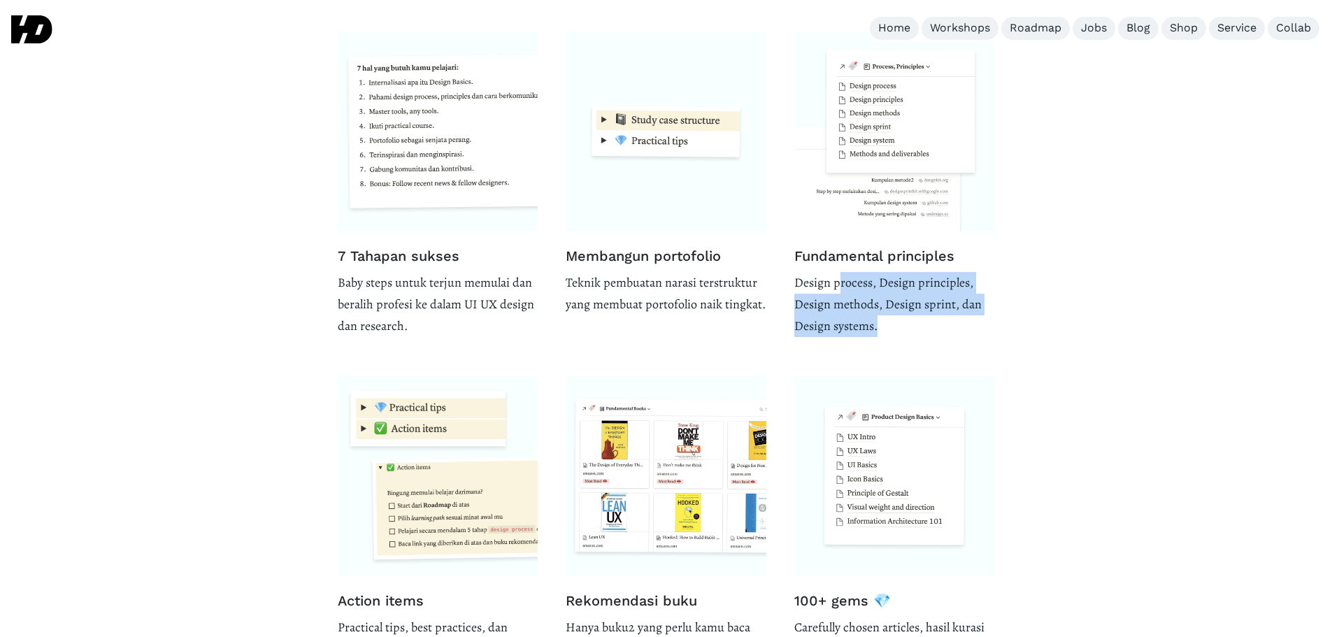
drag, startPoint x: 839, startPoint y: 286, endPoint x: 949, endPoint y: 326, distance: 117.7
click at [949, 326] on p "Design process, Design principles, Design methods, Design sprint, dan Design sy…" at bounding box center [894, 304] width 201 height 64
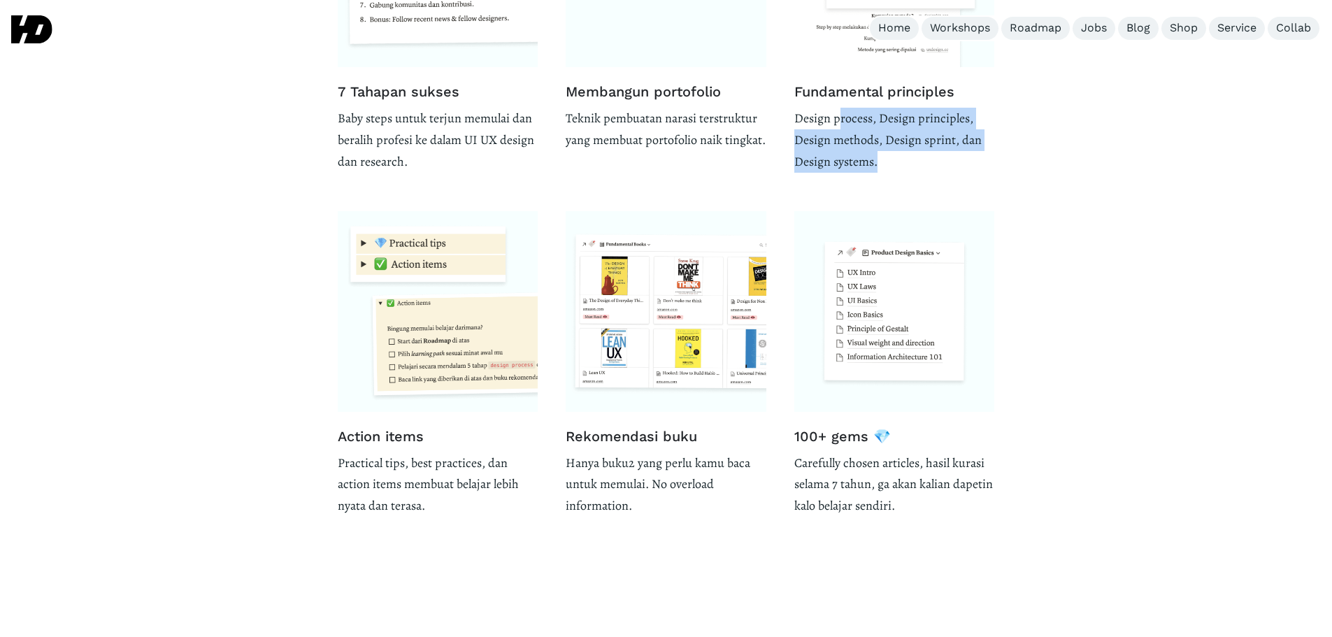
scroll to position [2237, 0]
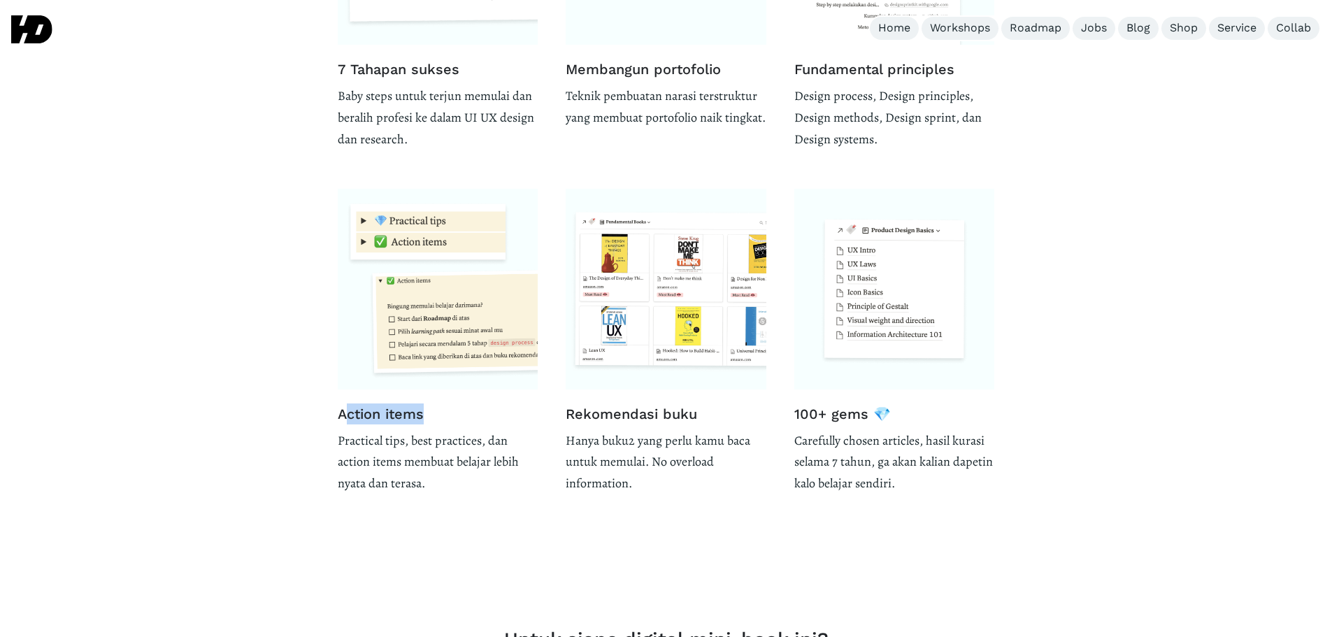
drag, startPoint x: 408, startPoint y: 419, endPoint x: 470, endPoint y: 422, distance: 61.6
click at [468, 422] on h3 "Action items" at bounding box center [438, 413] width 201 height 21
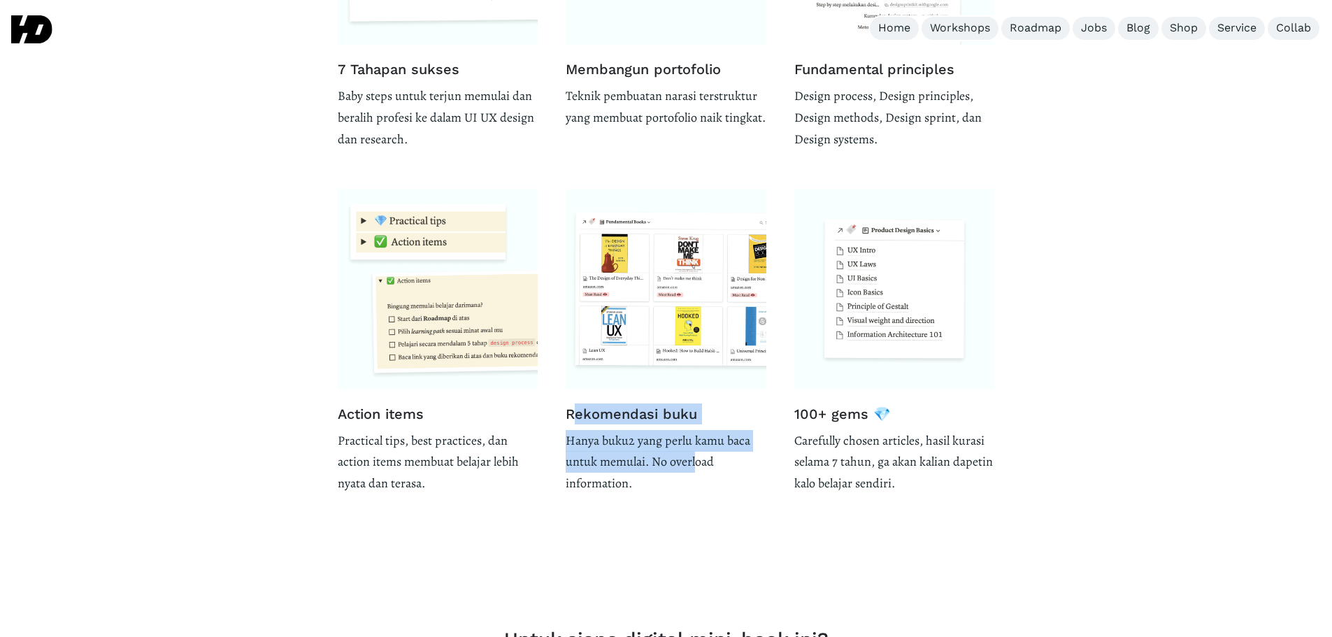
drag, startPoint x: 573, startPoint y: 411, endPoint x: 696, endPoint y: 472, distance: 137.3
click at [696, 472] on div "Rekomendasi buku Hanya buku2 yang perlu kamu baca untuk memulai. No overload in…" at bounding box center [666, 341] width 201 height 305
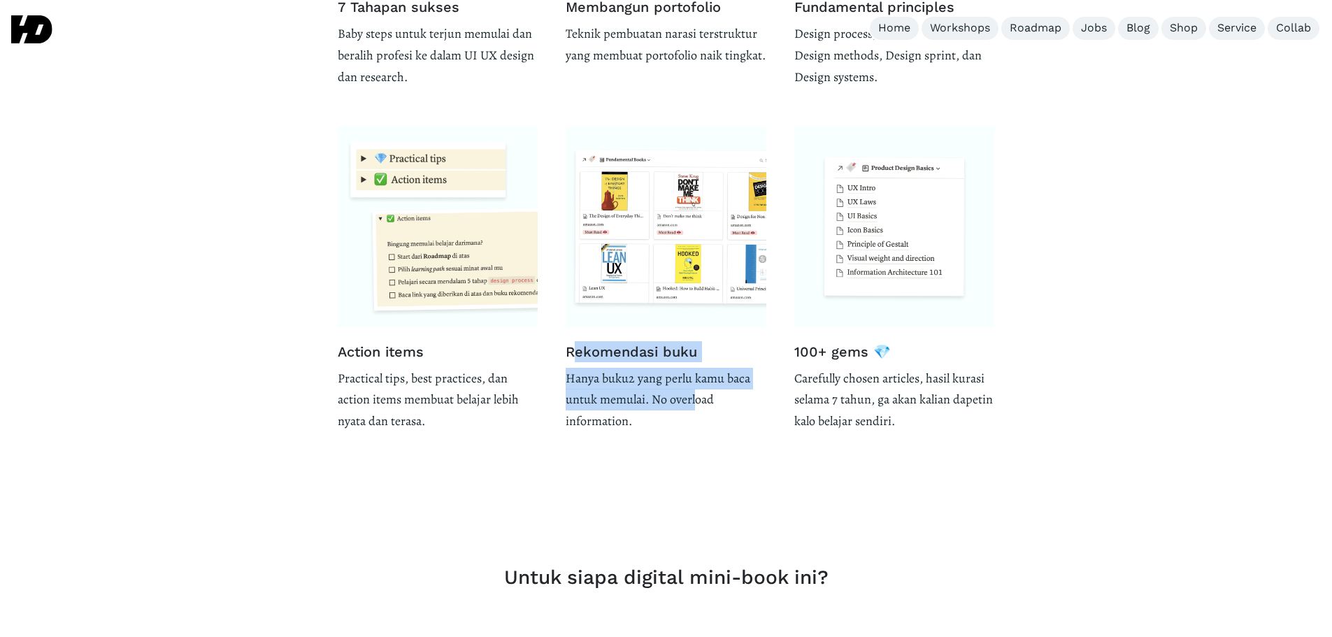
scroll to position [2330, 0]
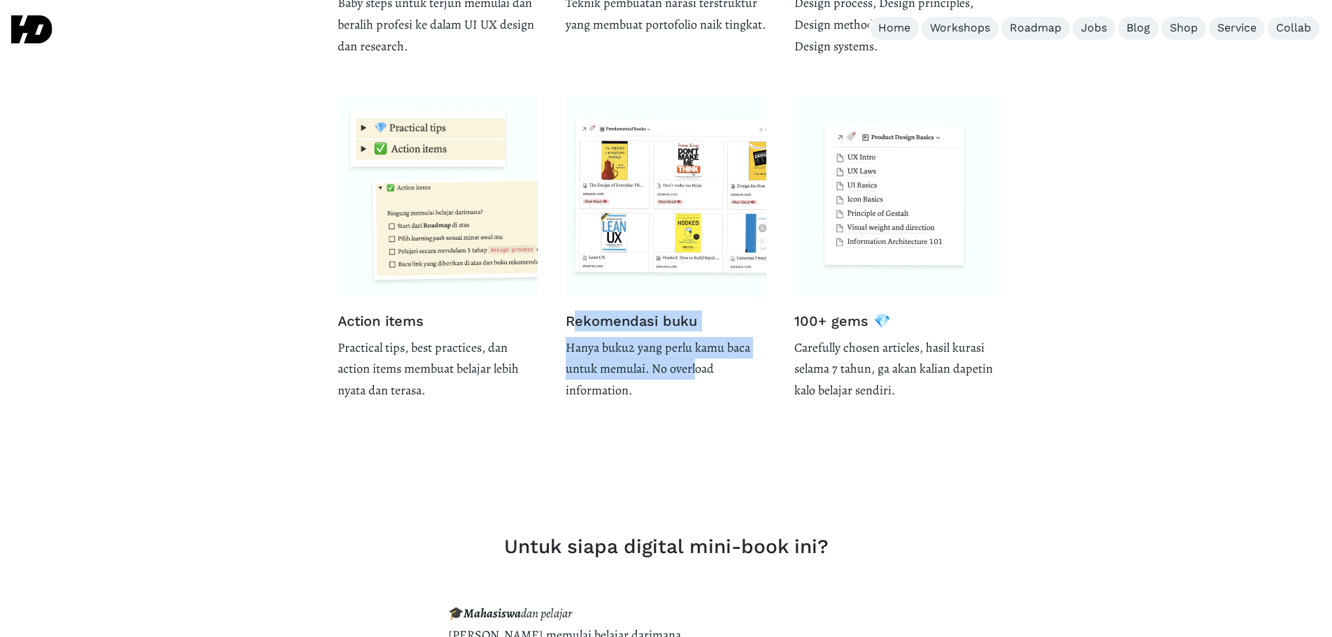
click at [738, 250] on img at bounding box center [666, 196] width 201 height 201
click at [695, 210] on img at bounding box center [666, 196] width 201 height 201
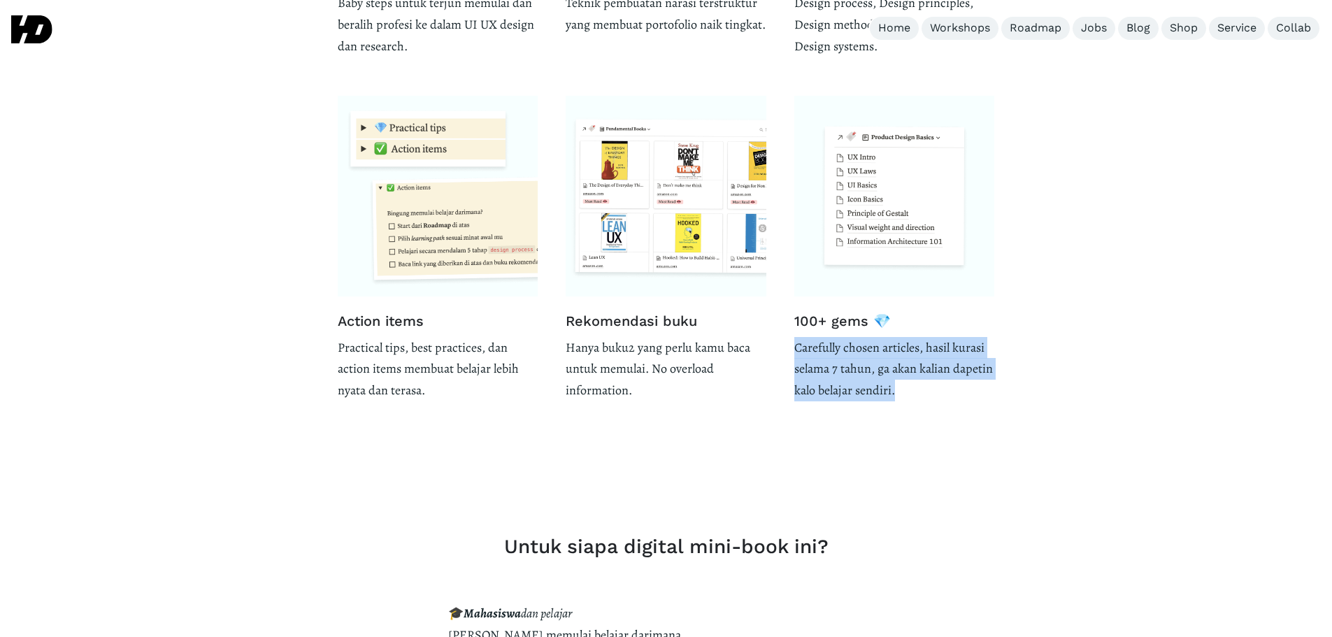
drag, startPoint x: 826, startPoint y: 355, endPoint x: 978, endPoint y: 392, distance: 156.2
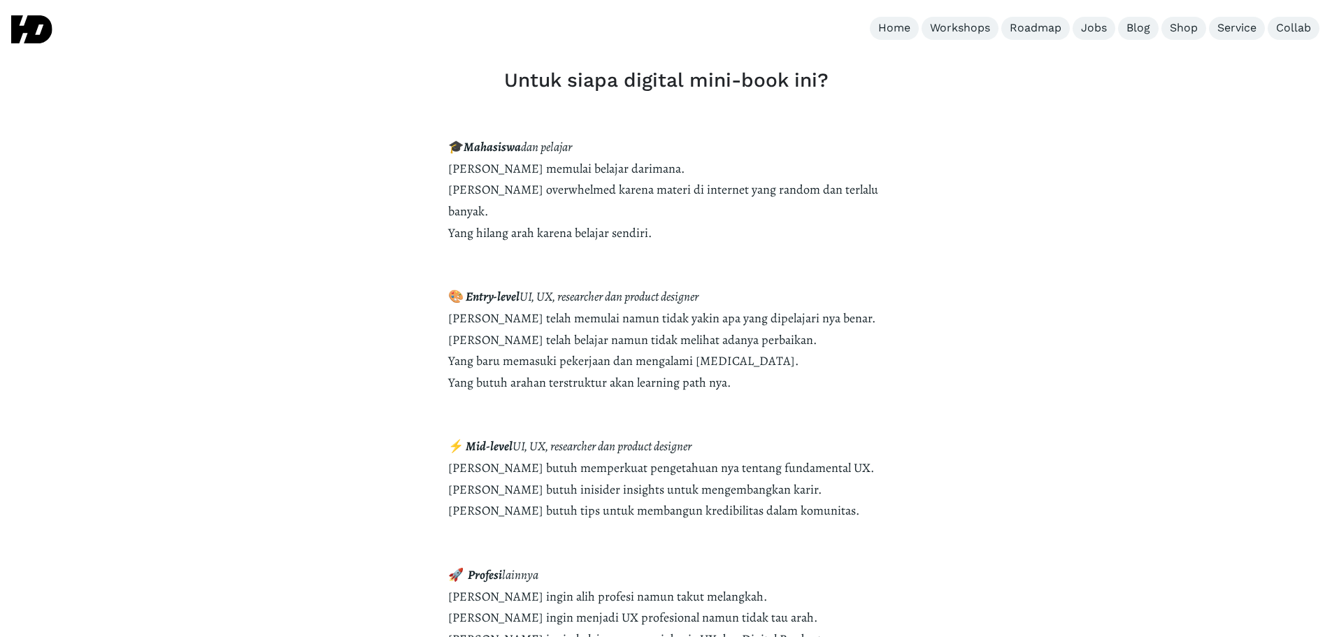
scroll to position [2890, 0]
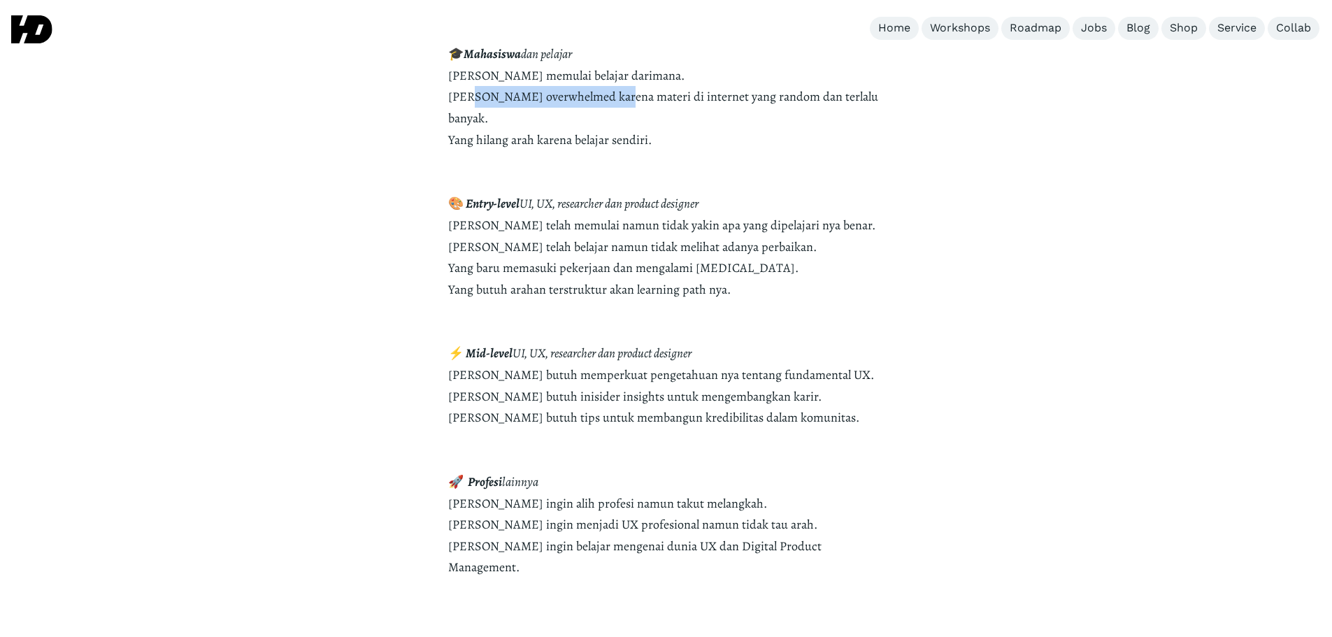
drag, startPoint x: 541, startPoint y: 90, endPoint x: 614, endPoint y: 103, distance: 73.9
click at [614, 103] on strong "[PERSON_NAME] memulai belajar darimana. [PERSON_NAME] overwhelmed karena materi…" at bounding box center [663, 139] width 430 height 145
drag, startPoint x: 466, startPoint y: 231, endPoint x: 728, endPoint y: 213, distance: 262.8
click at [728, 213] on p "🎓 Mahasiswa dan pelajar [PERSON_NAME] memulai belajar darimana. [PERSON_NAME] o…" at bounding box center [666, 310] width 436 height 535
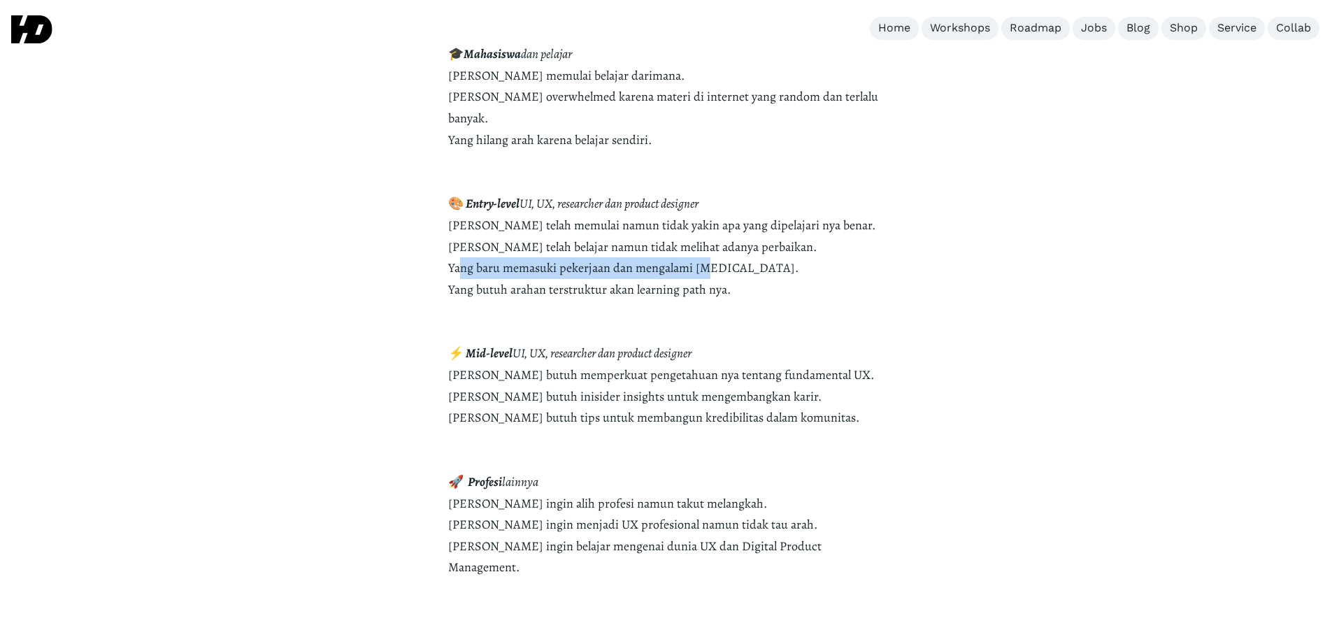
drag, startPoint x: 463, startPoint y: 249, endPoint x: 707, endPoint y: 249, distance: 244.0
click at [707, 249] on strong "[PERSON_NAME] telah memulai namun tidak yakin apa yang dipelajari nya benar. [P…" at bounding box center [661, 289] width 427 height 145
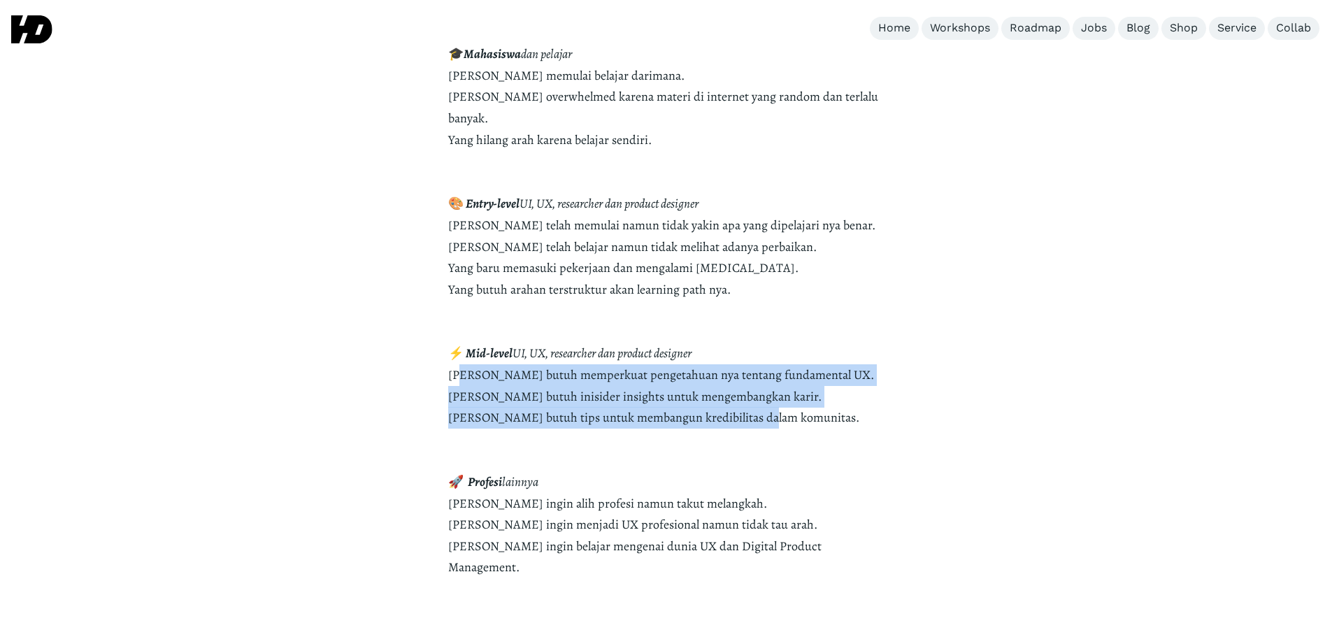
drag, startPoint x: 463, startPoint y: 355, endPoint x: 766, endPoint y: 387, distance: 304.4
click at [766, 387] on strong "UI, UX, researcher dan product designer [PERSON_NAME] butuh memperkuat pengetah…" at bounding box center [661, 417] width 426 height 145
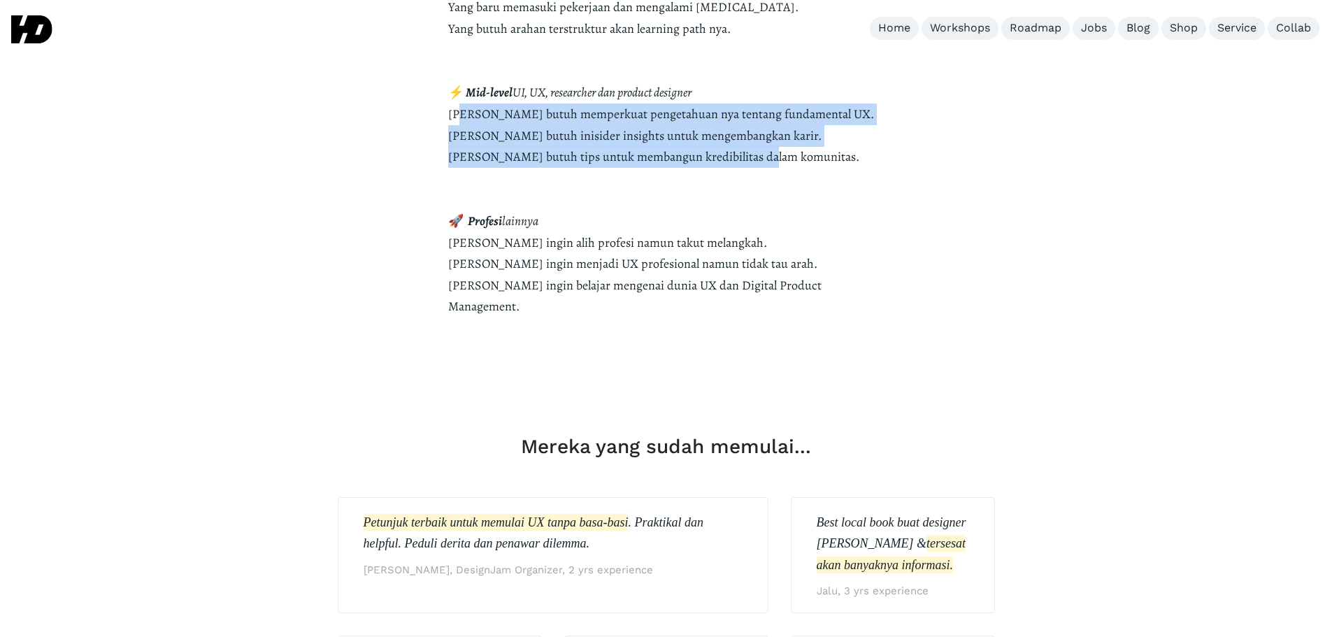
scroll to position [3449, 0]
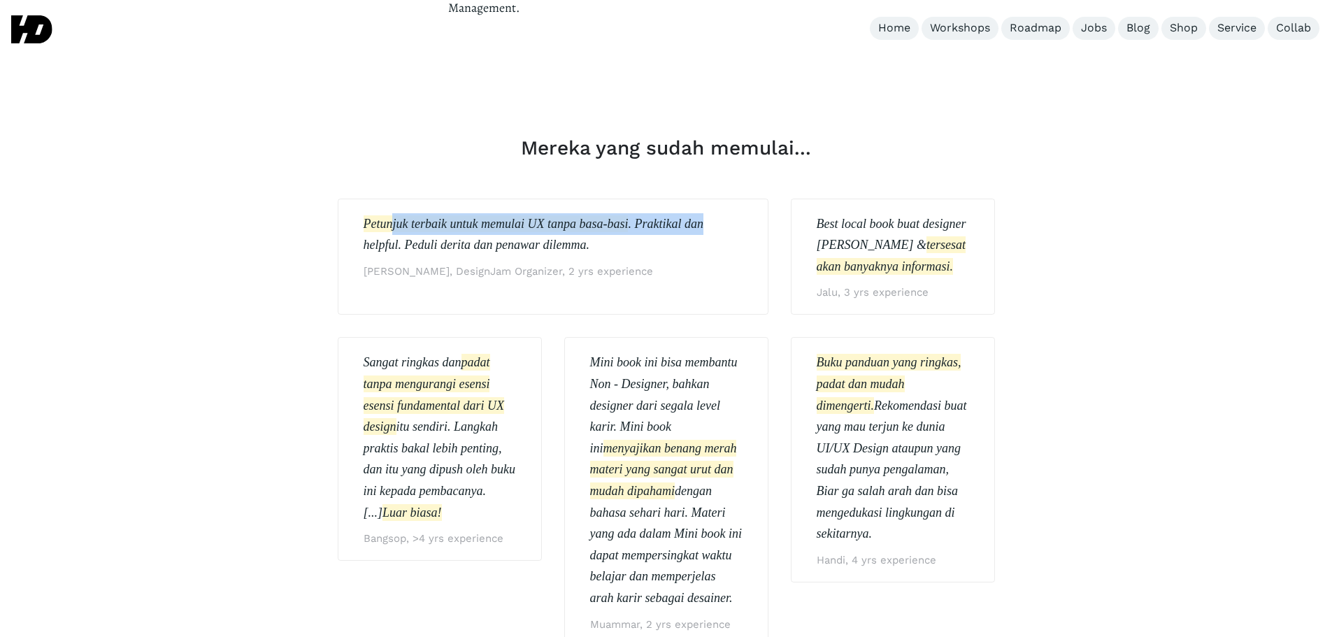
drag, startPoint x: 395, startPoint y: 184, endPoint x: 738, endPoint y: 173, distance: 343.5
click at [738, 213] on p "Petunjuk terbaik untuk memulai UX tanpa basa-basi . Praktikal dan helpful. Pedu…" at bounding box center [553, 234] width 379 height 43
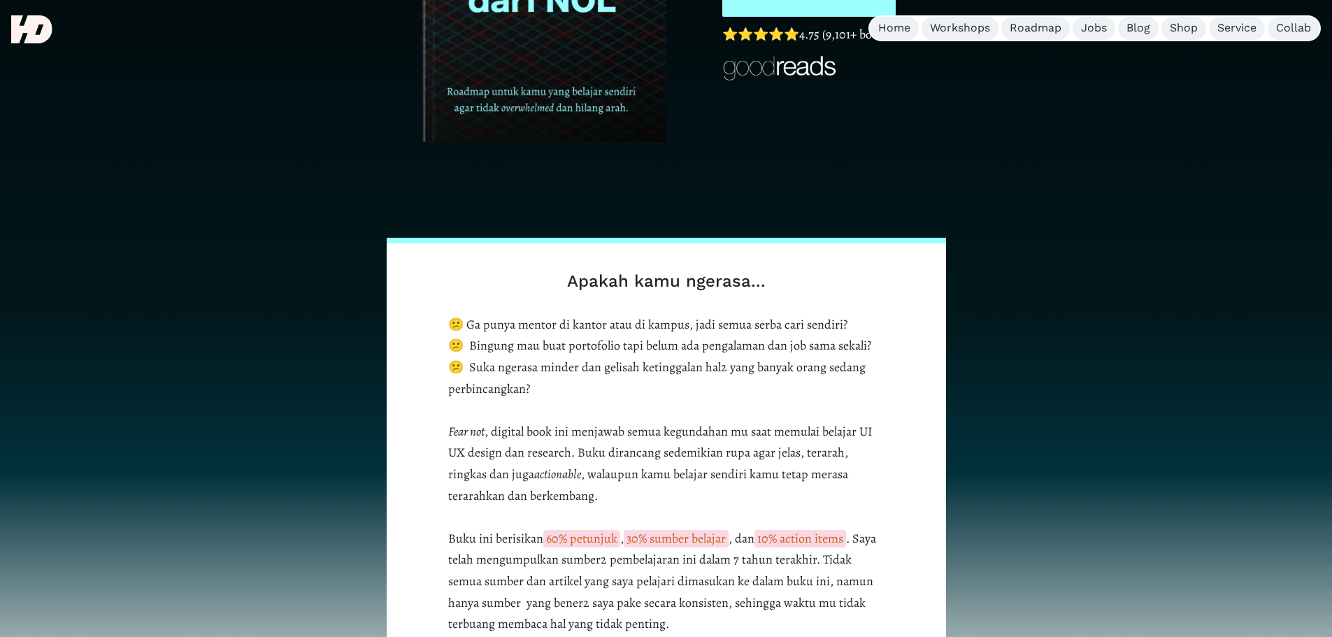
scroll to position [0, 0]
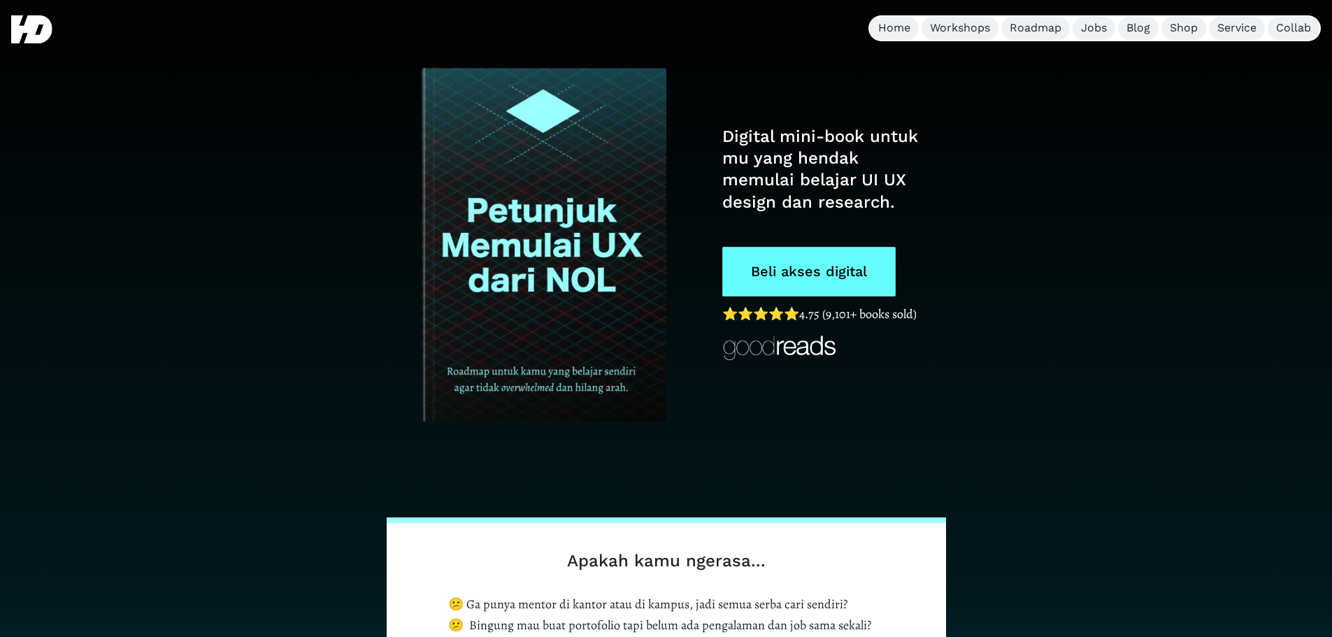
click at [805, 280] on link "Beli akses digital" at bounding box center [808, 272] width 173 height 50
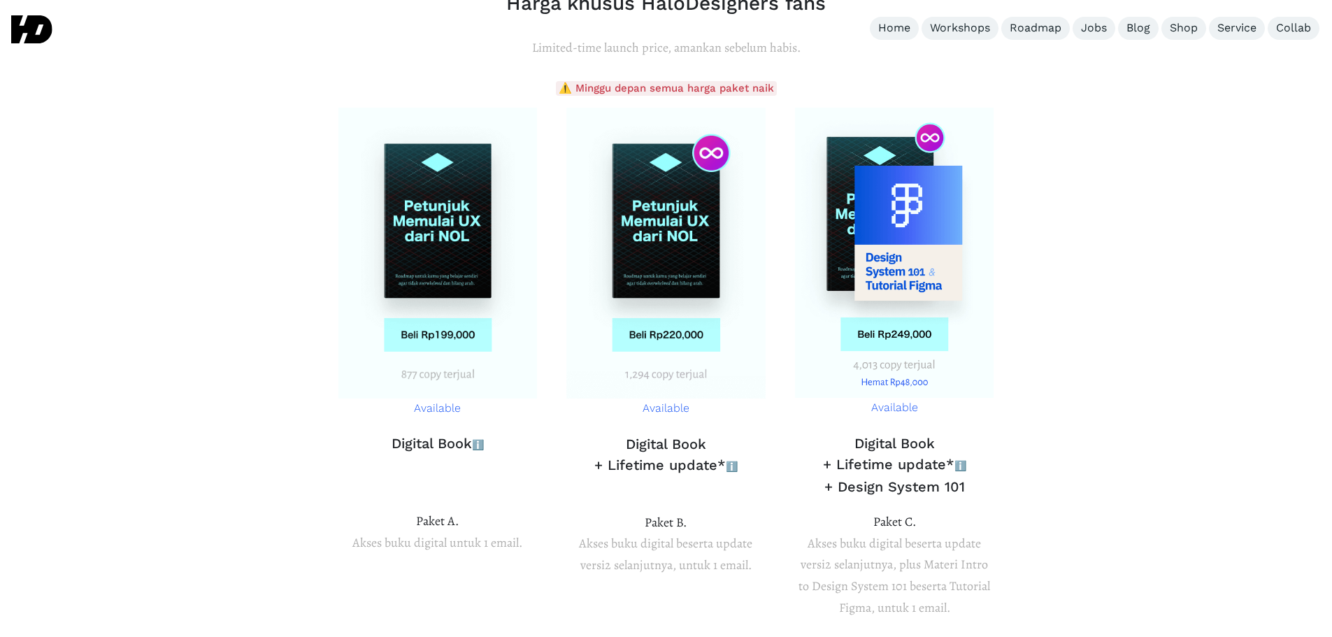
scroll to position [5091, 0]
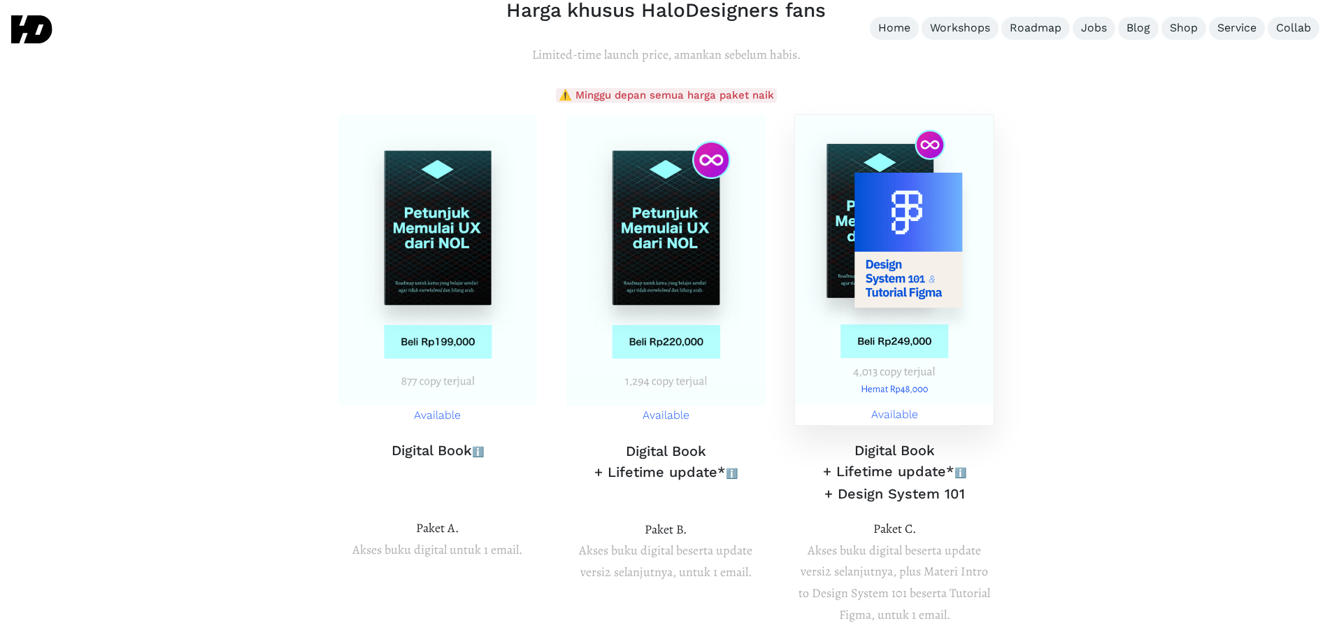
click at [886, 253] on img at bounding box center [894, 260] width 199 height 291
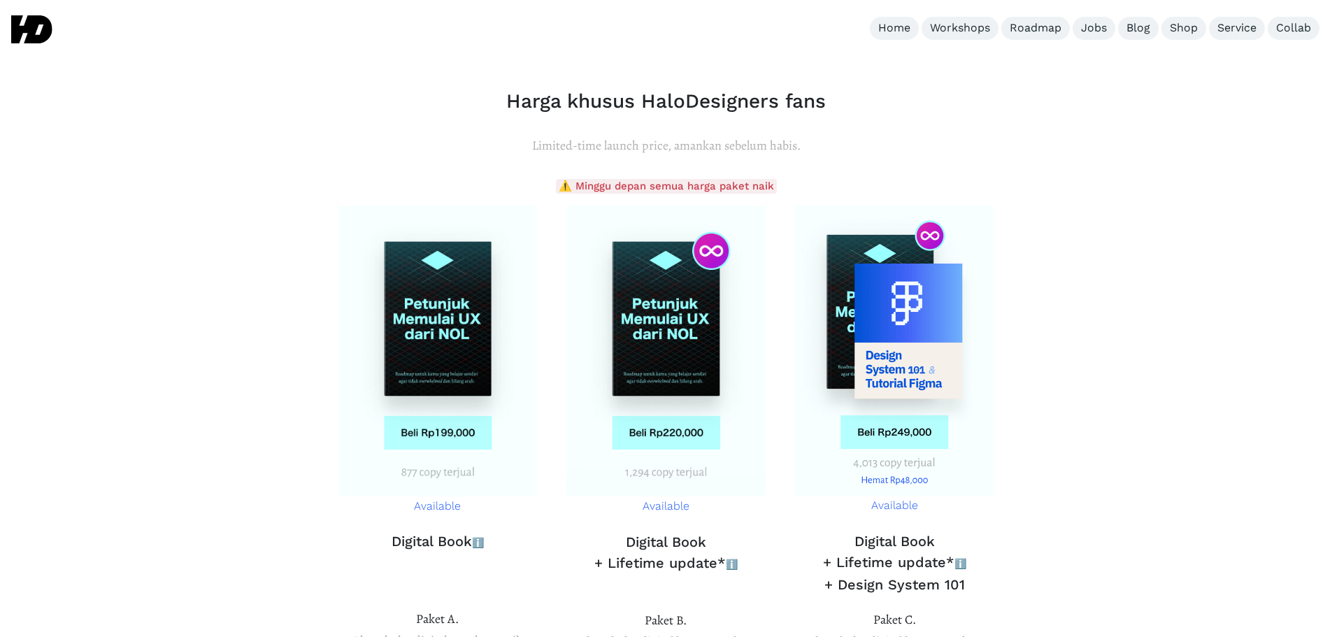
scroll to position [4997, 0]
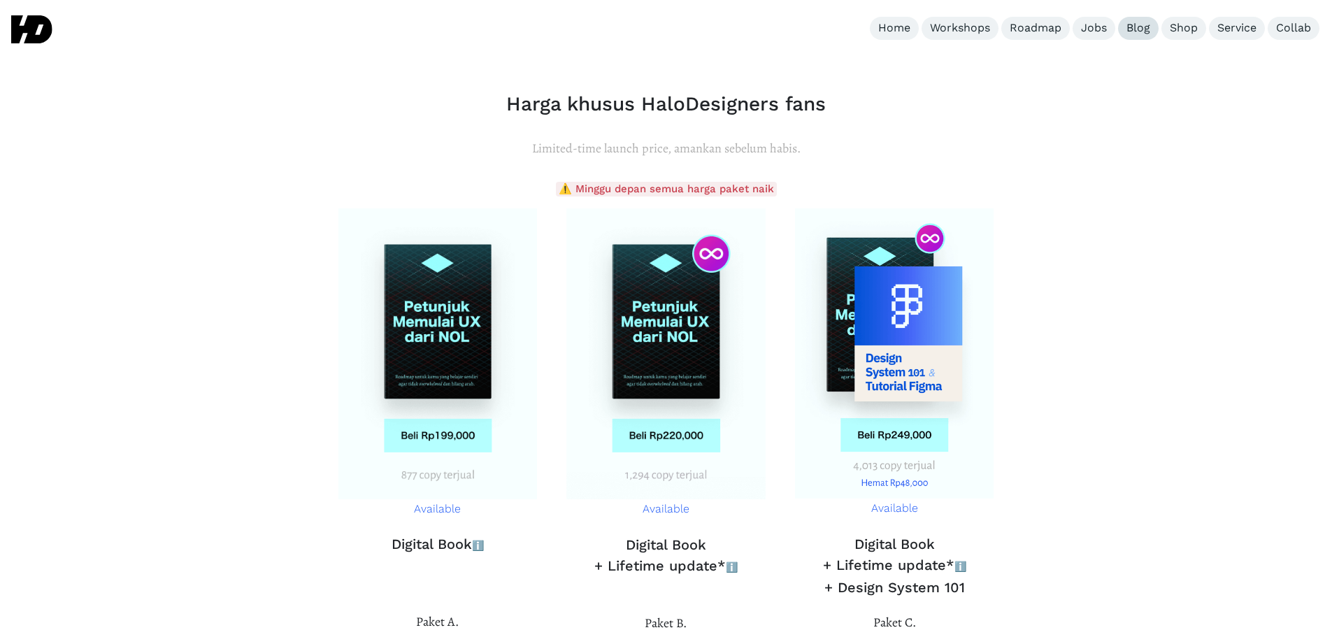
click at [1131, 24] on div "Blog" at bounding box center [1138, 28] width 24 height 15
